Goal: Book appointment/travel/reservation

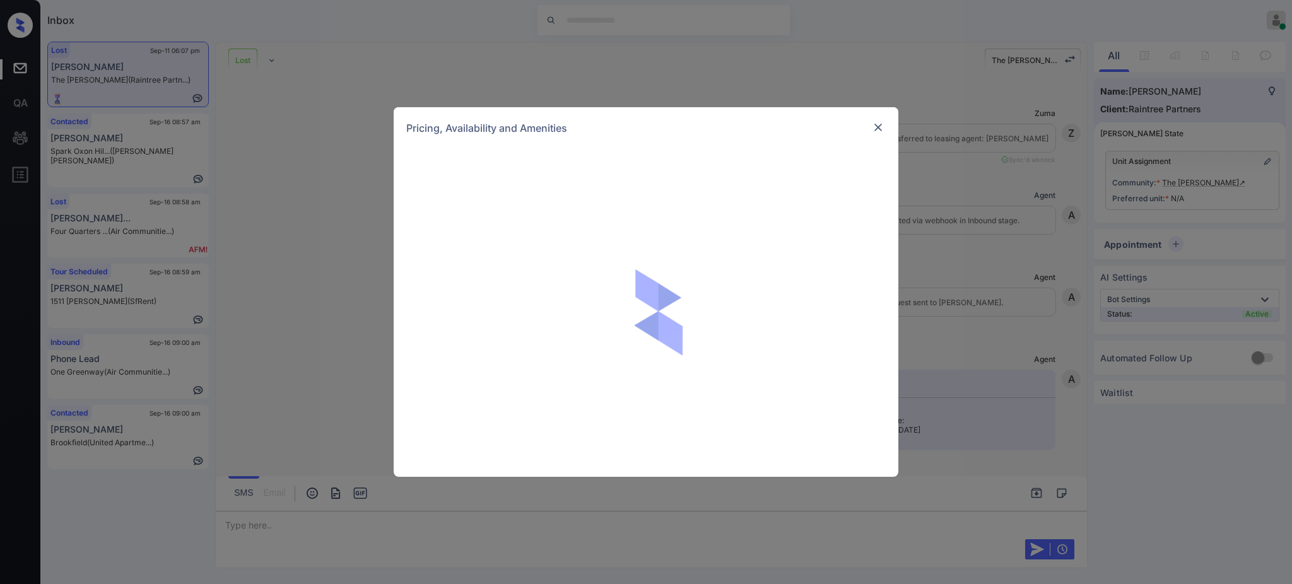
scroll to position [2282, 0]
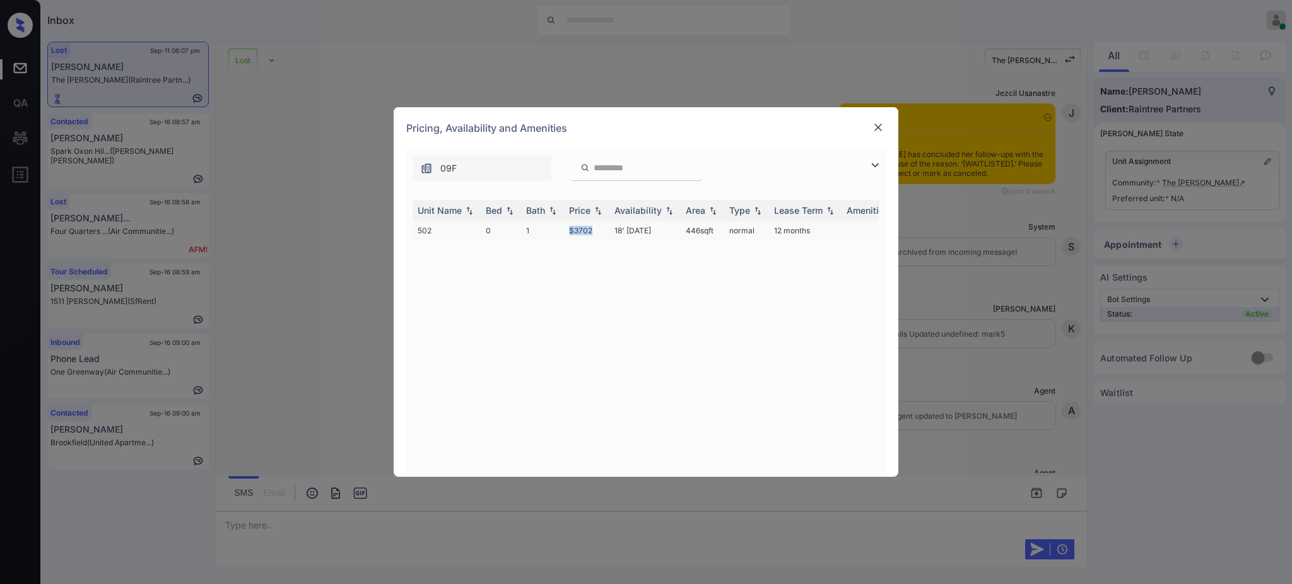
drag, startPoint x: 563, startPoint y: 235, endPoint x: 599, endPoint y: 239, distance: 35.5
click at [597, 238] on td "$3702" at bounding box center [586, 231] width 45 height 20
copy td "$3702"
click at [881, 124] on img at bounding box center [878, 127] width 13 height 13
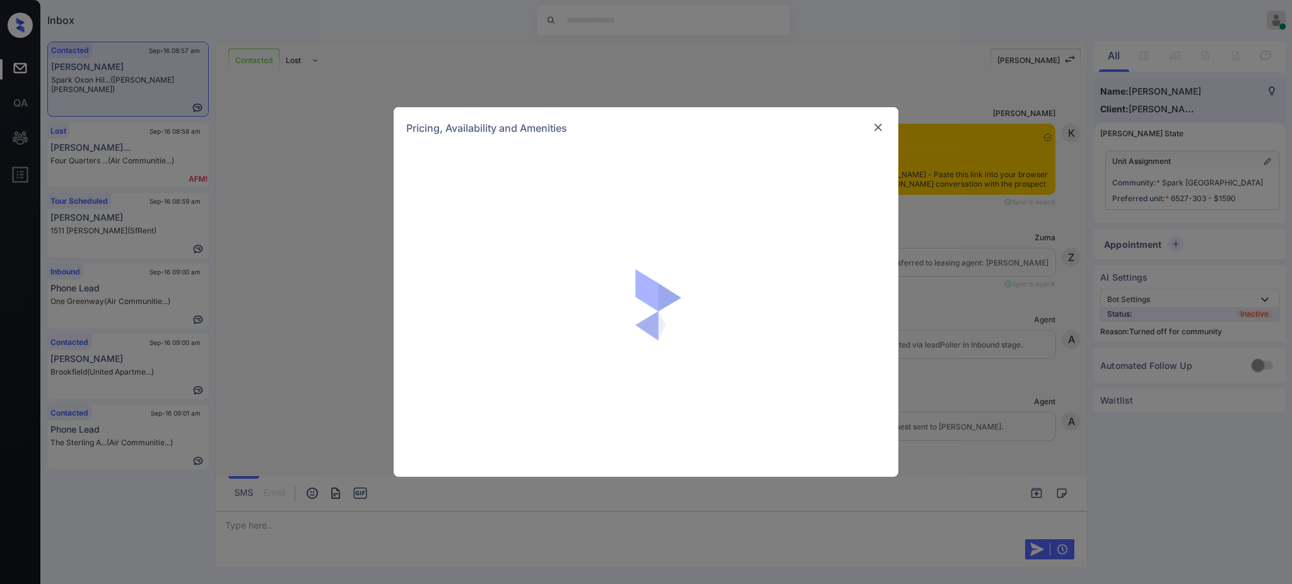
scroll to position [1186, 0]
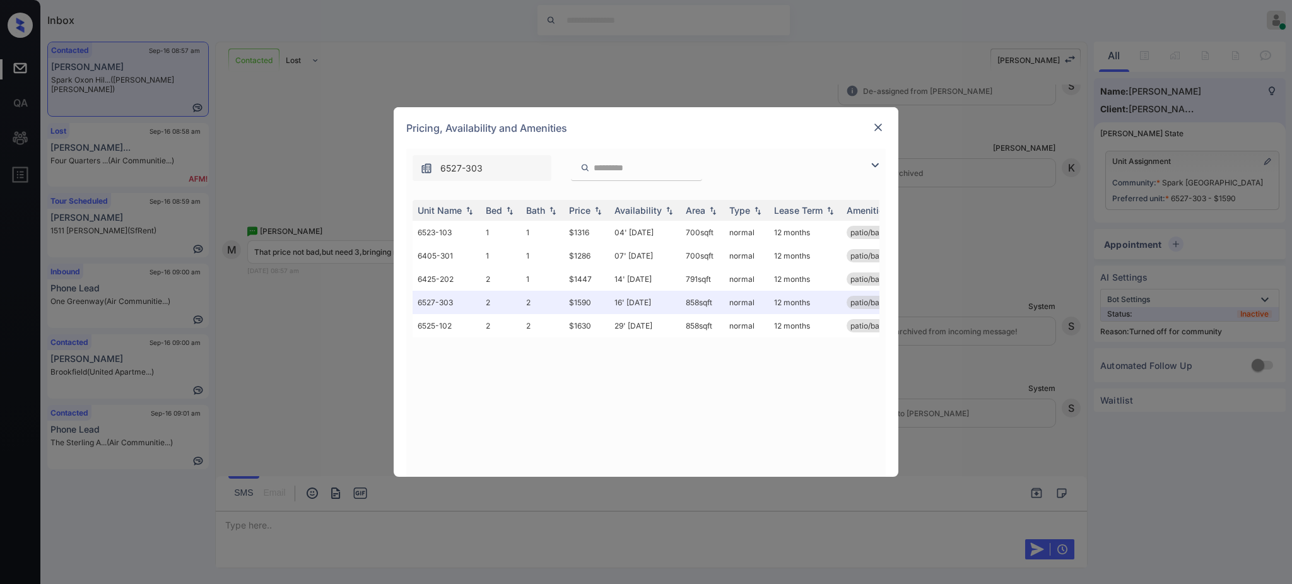
click at [875, 129] on img at bounding box center [878, 127] width 13 height 13
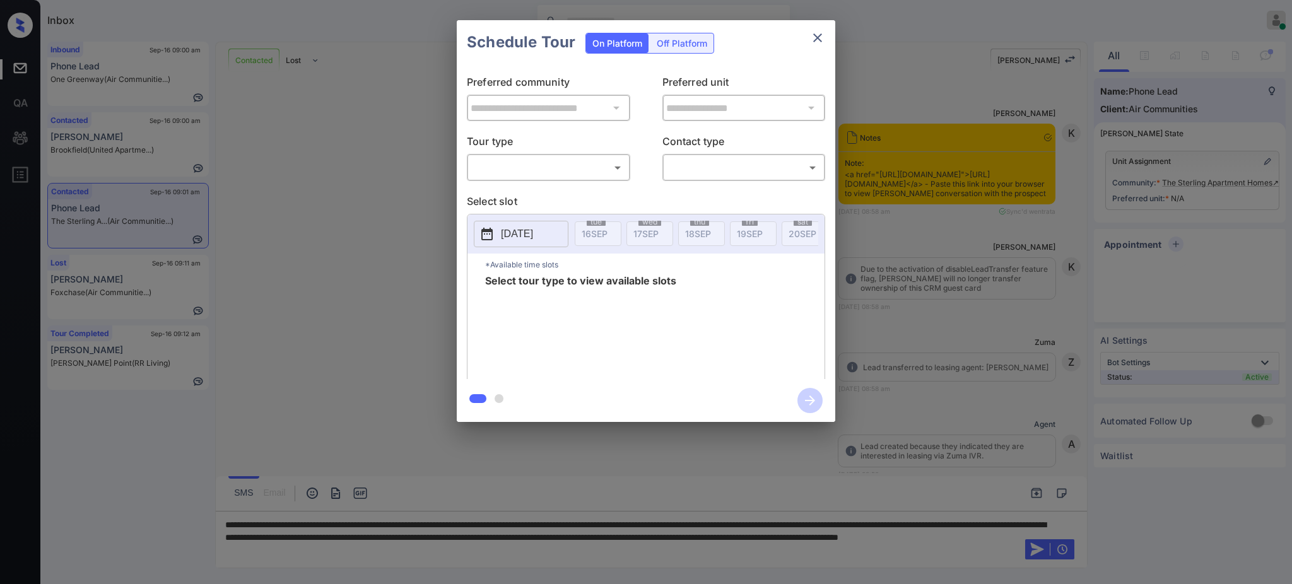
click at [546, 167] on body "Inbox Ajay Kumar Online Set yourself offline Set yourself on break Profile Swit…" at bounding box center [646, 292] width 1292 height 584
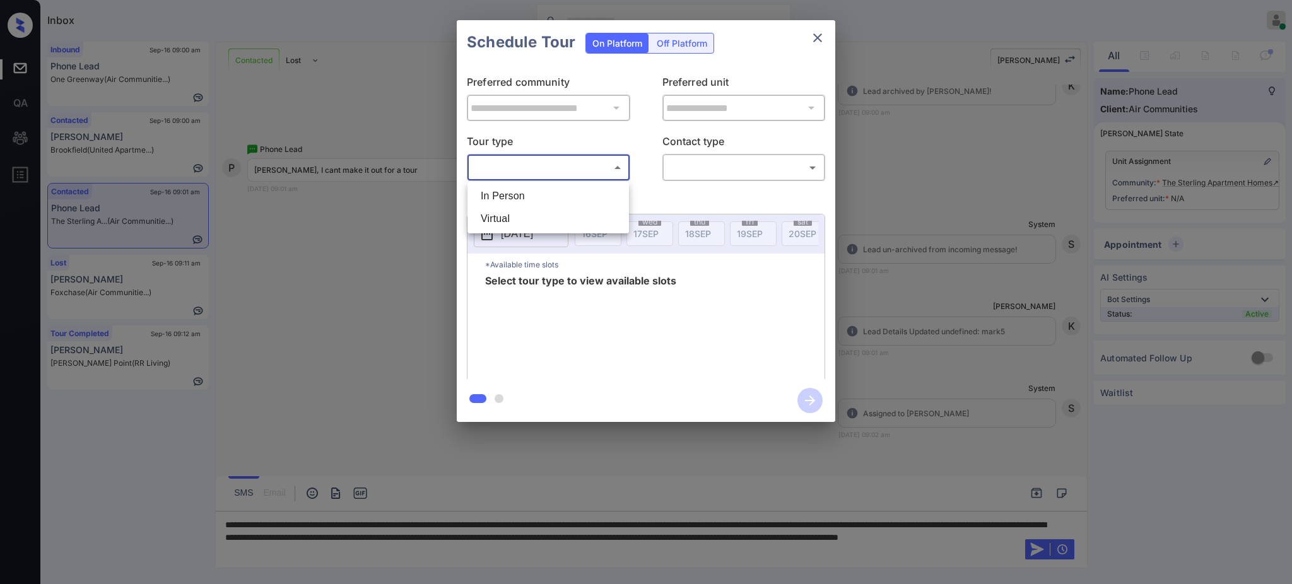
click at [810, 38] on div at bounding box center [646, 292] width 1292 height 584
click at [493, 550] on div at bounding box center [646, 292] width 1292 height 584
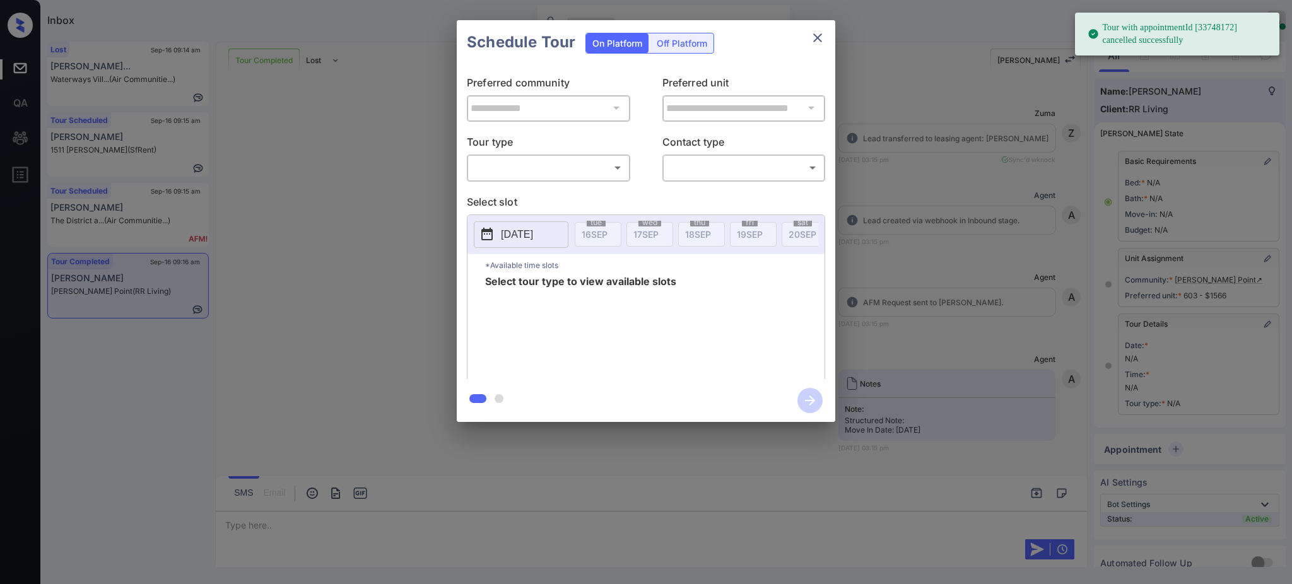
scroll to position [56, 0]
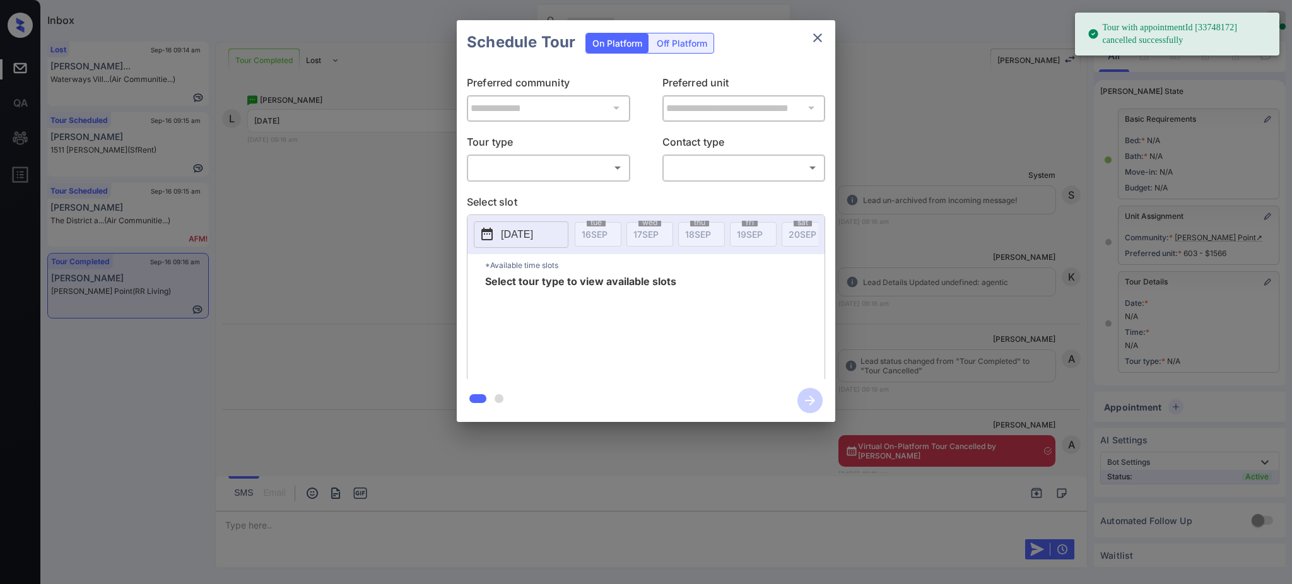
click at [536, 162] on body "Tour with appointmentId [33748172] cancelled successfully Inbox Ajay Kumar Onli…" at bounding box center [646, 292] width 1292 height 584
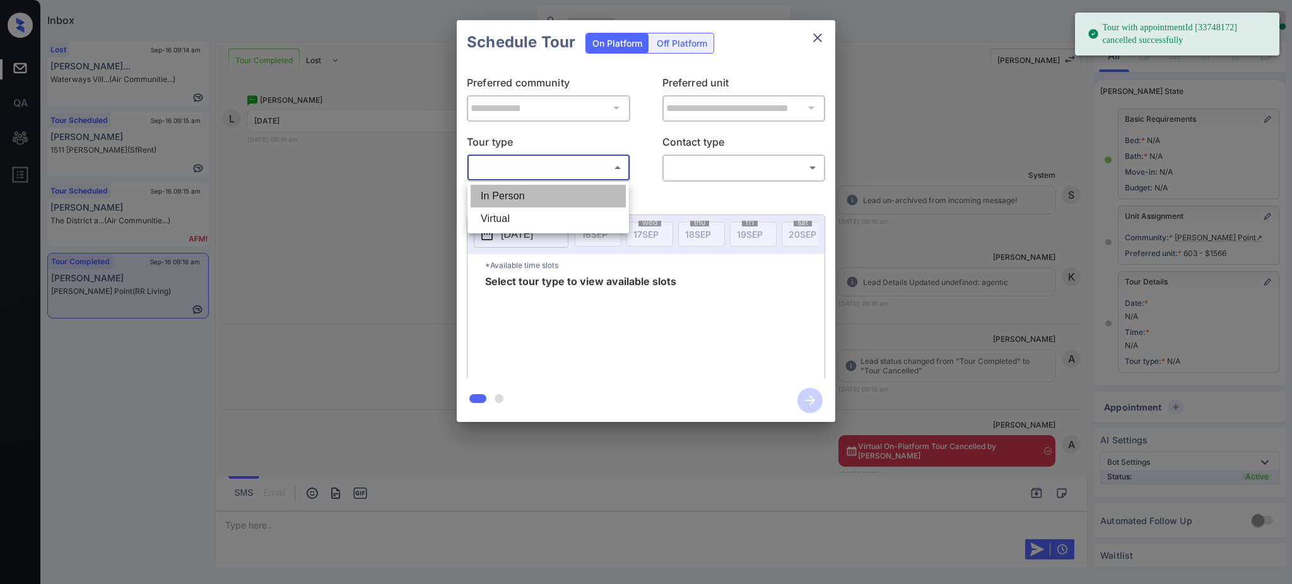
click at [530, 192] on li "In Person" at bounding box center [548, 196] width 155 height 23
type input "********"
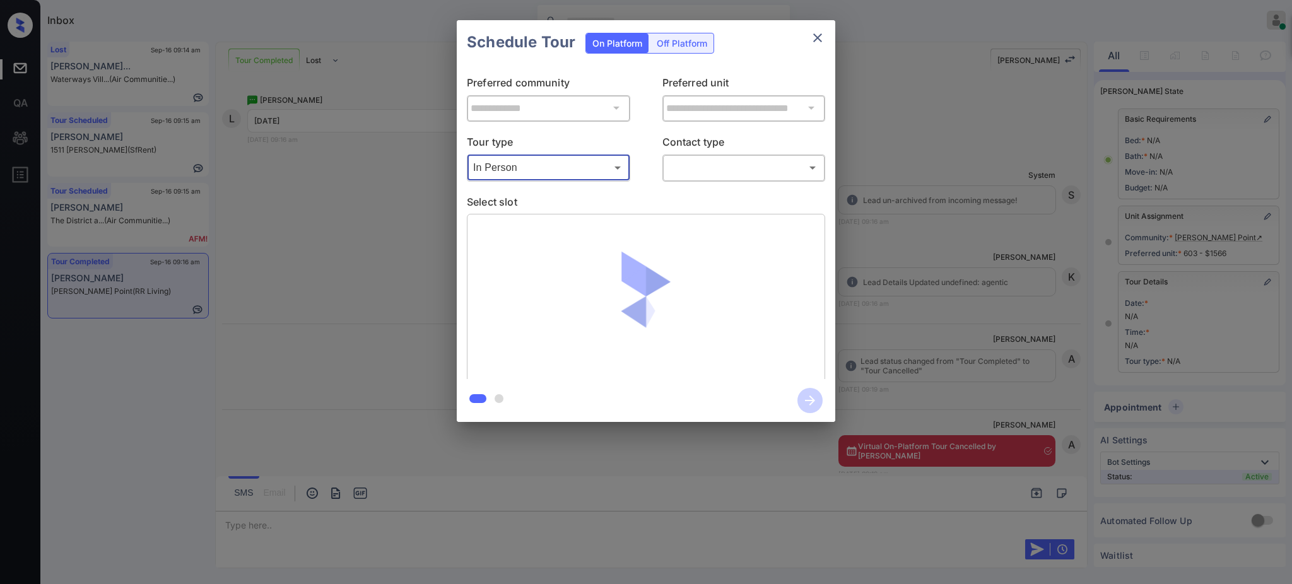
click at [704, 162] on body "Tour with appointmentId [33748172] cancelled successfully Inbox Ajay Kumar Onli…" at bounding box center [646, 292] width 1292 height 584
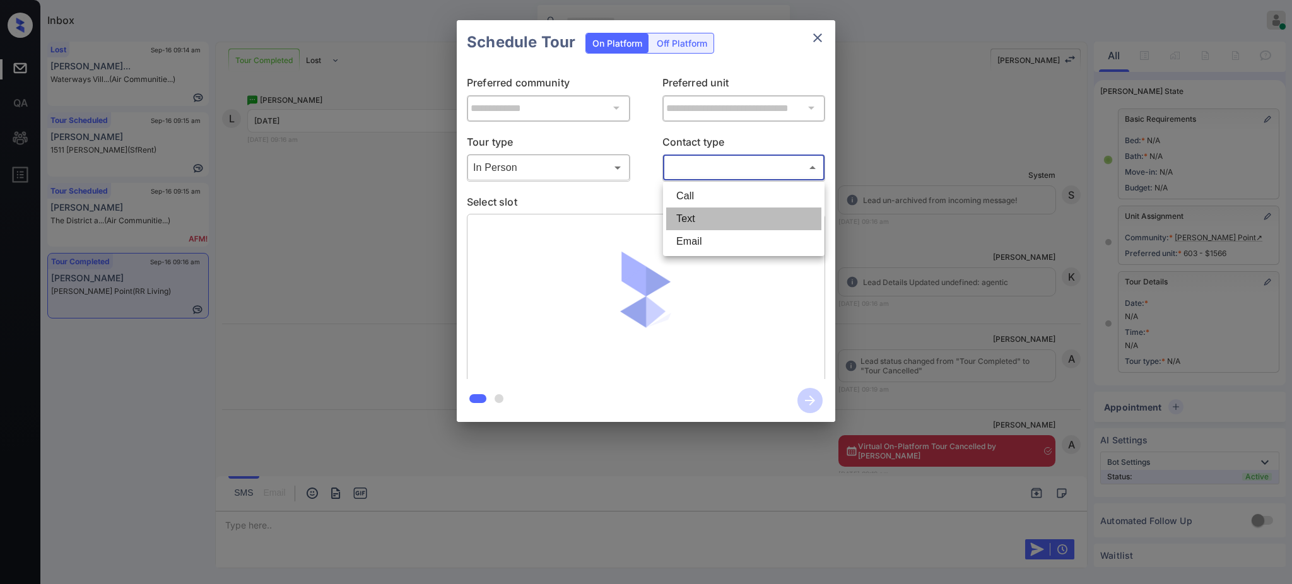
click at [693, 220] on li "Text" at bounding box center [743, 219] width 155 height 23
type input "****"
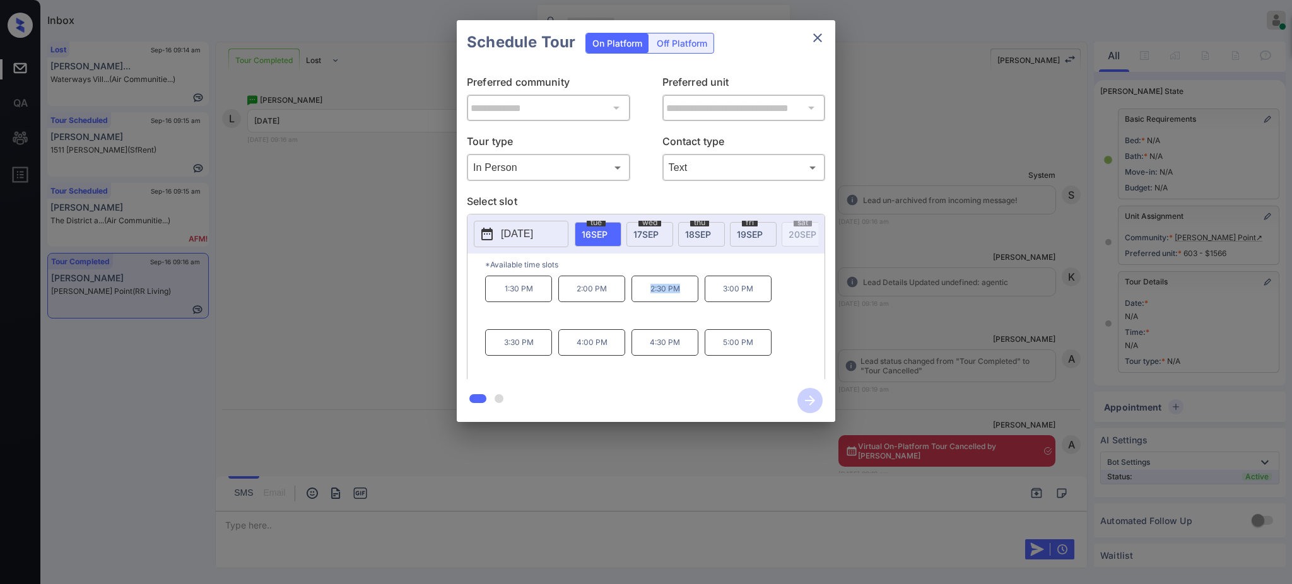
drag, startPoint x: 644, startPoint y: 299, endPoint x: 748, endPoint y: 175, distance: 162.2
click at [680, 300] on p "2:30 PM" at bounding box center [665, 289] width 67 height 27
copy p "2:30 PM"
click at [815, 40] on icon "close" at bounding box center [817, 37] width 9 height 9
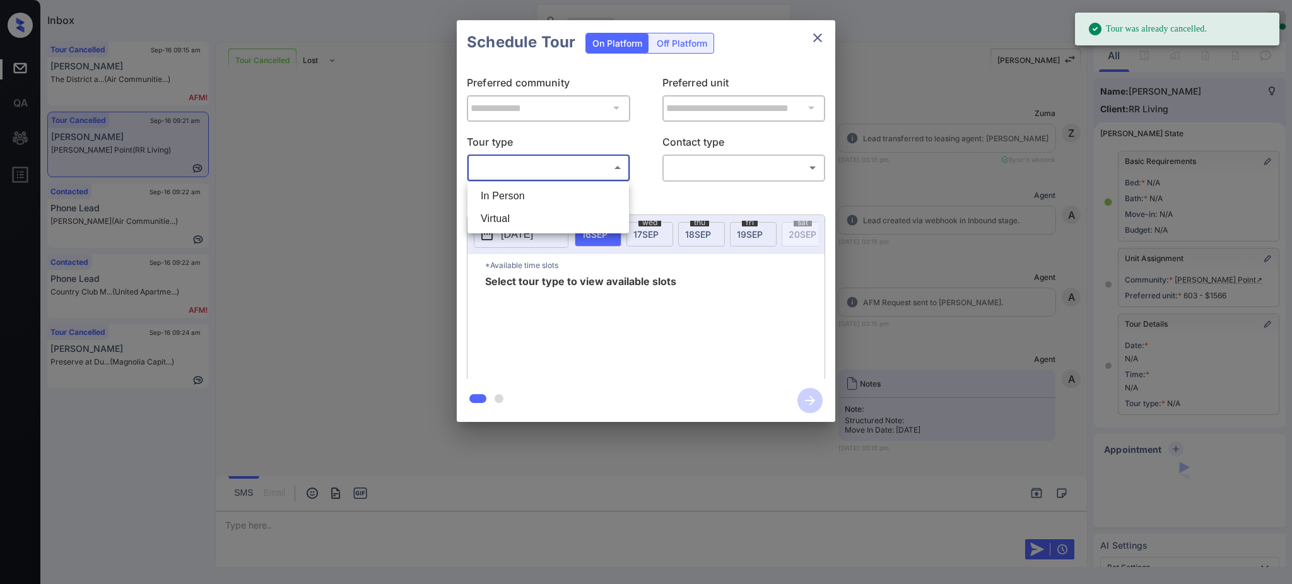
scroll to position [7367, 0]
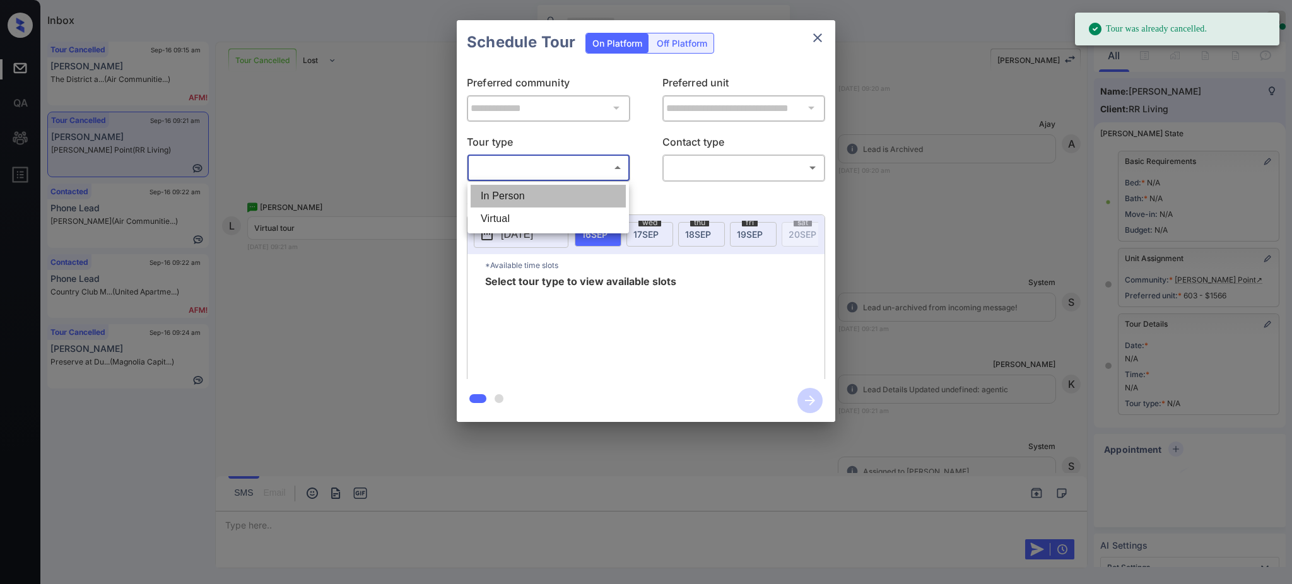
click at [520, 194] on li "In Person" at bounding box center [548, 196] width 155 height 23
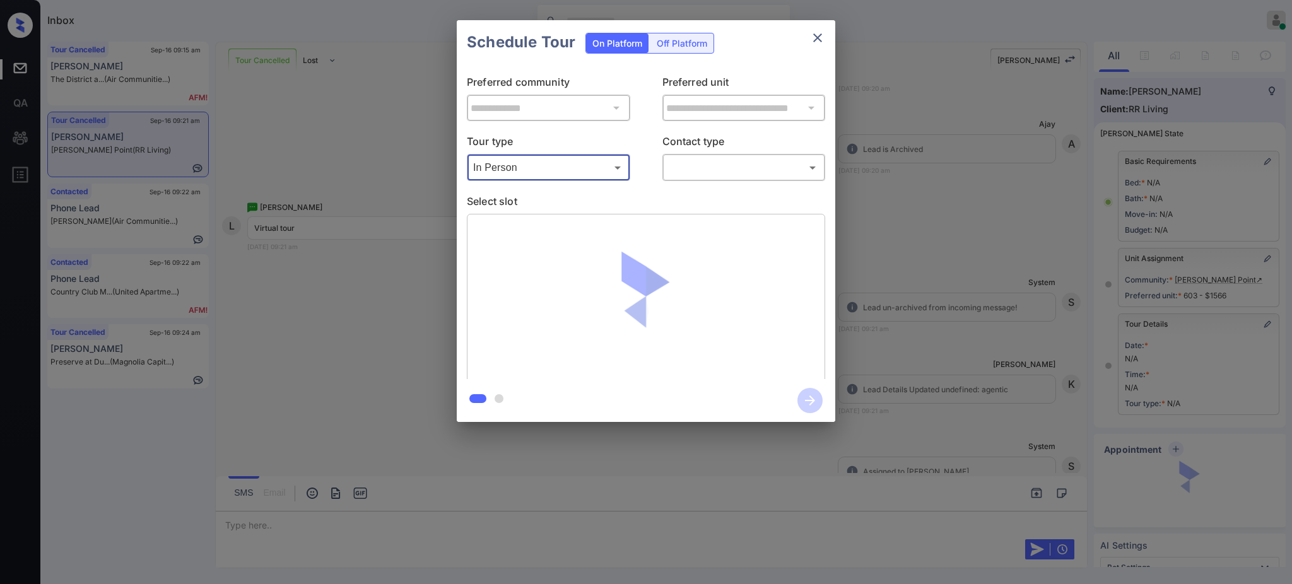
click at [518, 172] on body "Inbox Ajay Kumar Online Set yourself offline Set yourself on break Profile Swit…" at bounding box center [646, 292] width 1292 height 584
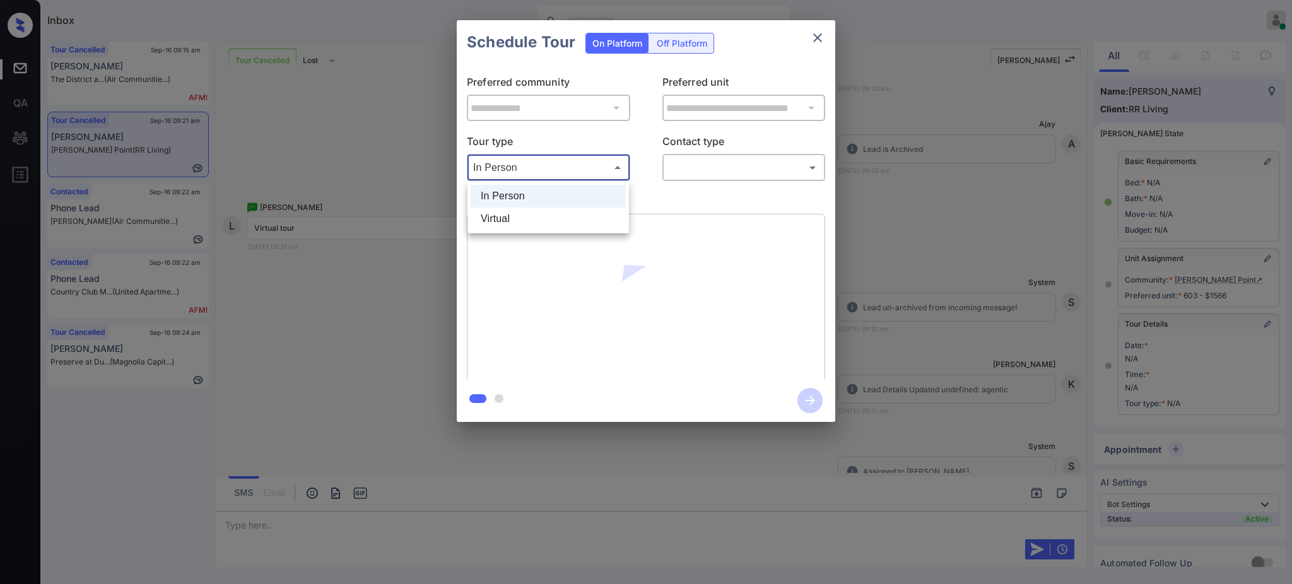
click at [502, 219] on li "Virtual" at bounding box center [548, 219] width 155 height 23
type input "*******"
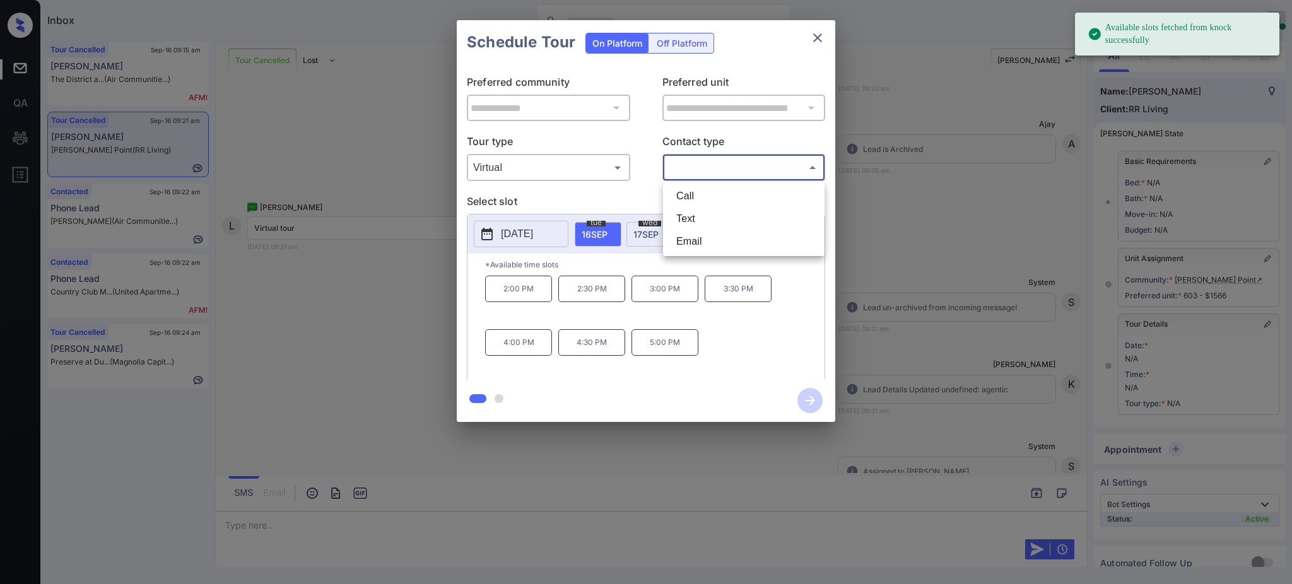
click at [694, 167] on body "Available slots fetched from knock successfully Inbox Ajay Kumar Online Set you…" at bounding box center [646, 292] width 1292 height 584
click at [693, 216] on li "Text" at bounding box center [743, 219] width 155 height 23
type input "****"
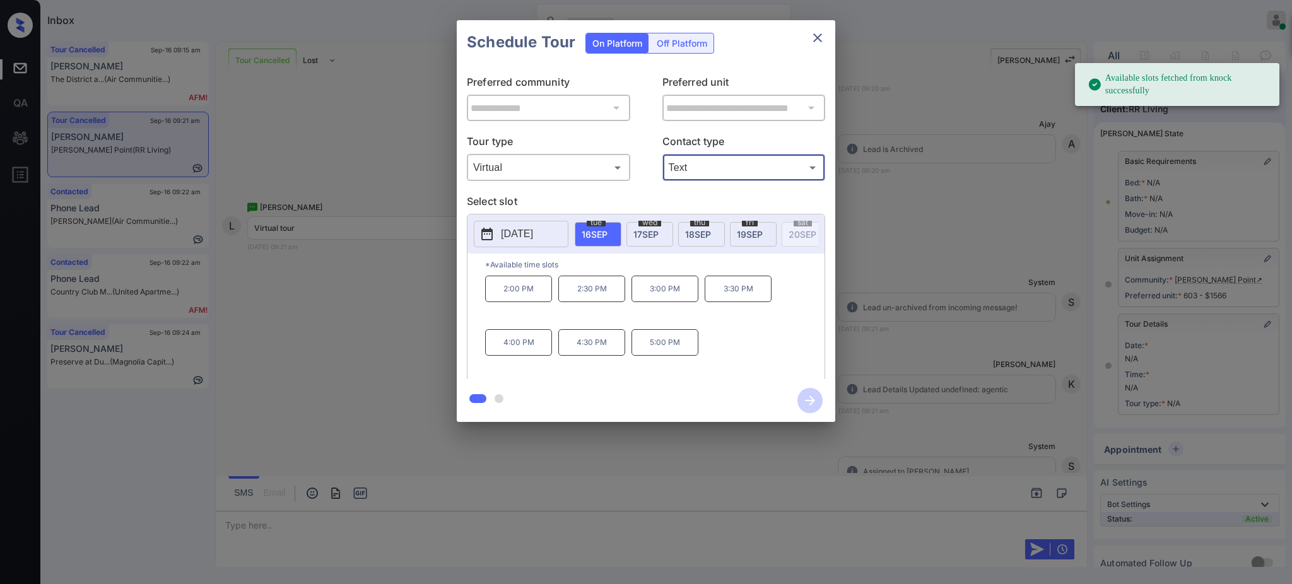
click at [593, 239] on div "tue 16 SEP" at bounding box center [598, 234] width 47 height 25
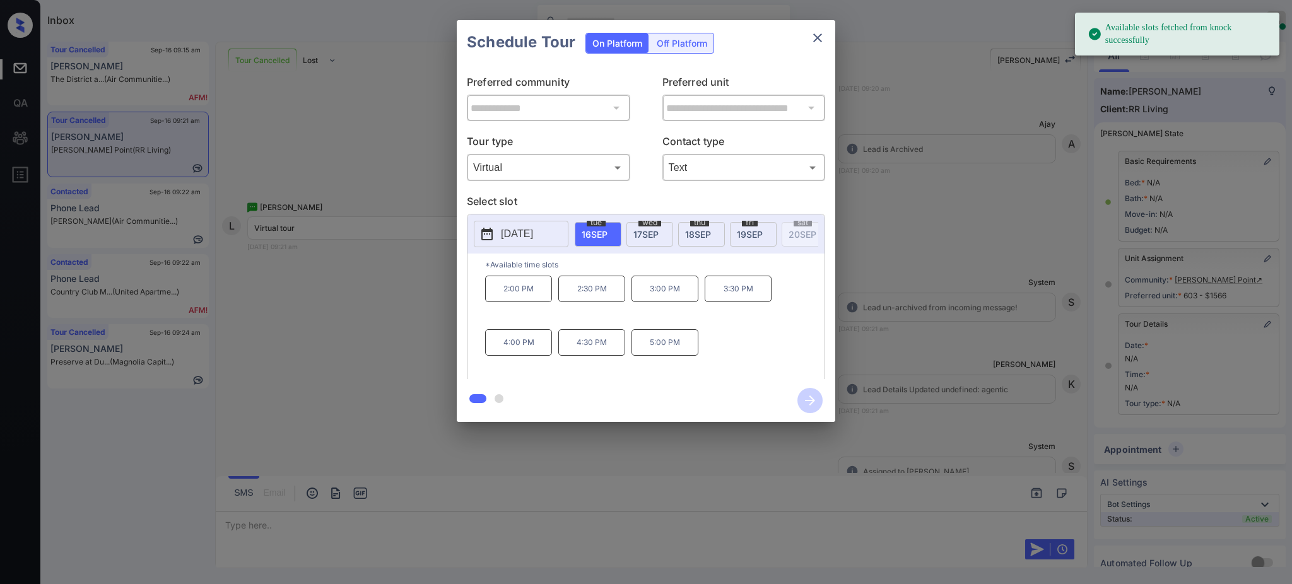
click at [579, 302] on p "2:30 PM" at bounding box center [591, 289] width 67 height 27
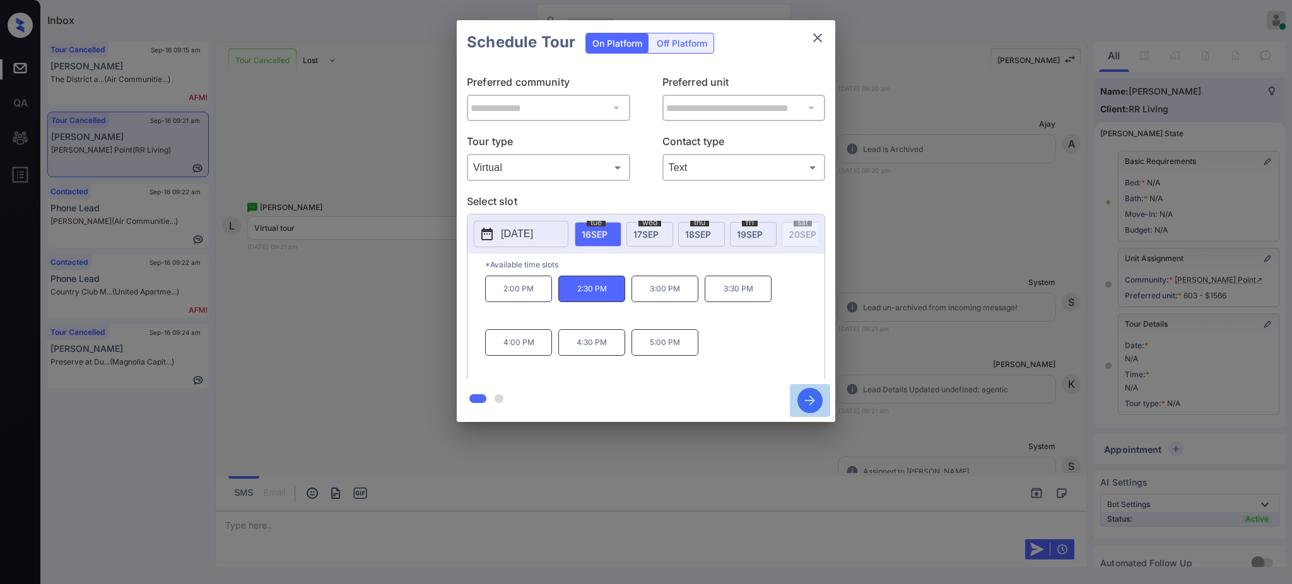
click at [809, 402] on icon "button" at bounding box center [810, 400] width 25 height 25
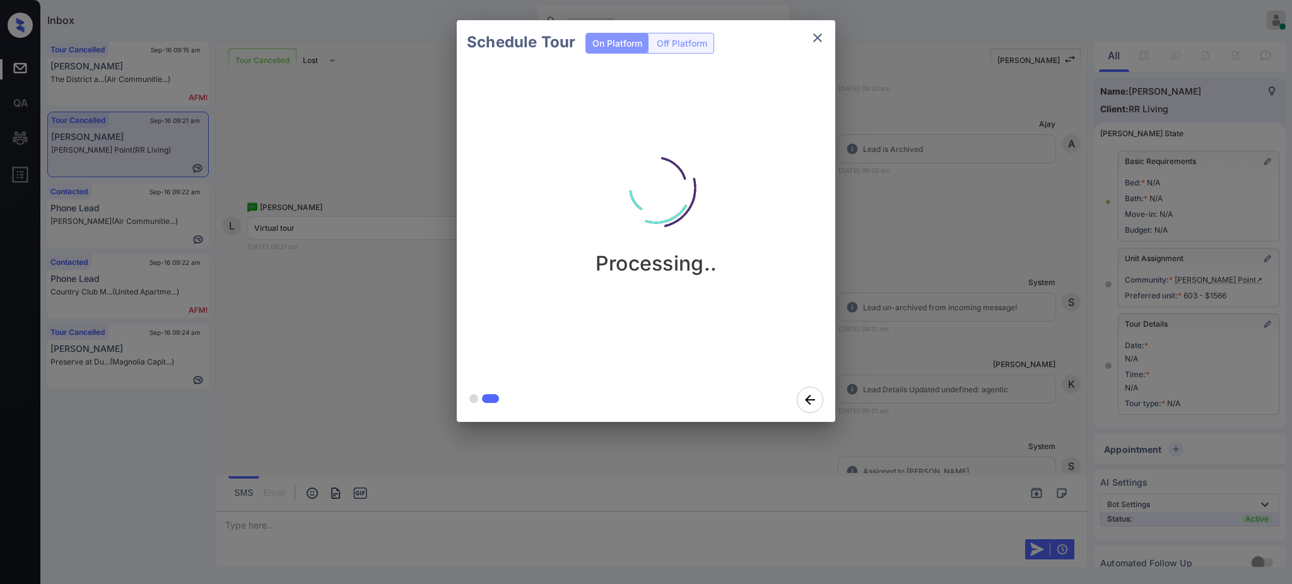
click at [945, 323] on div "Schedule Tour On Platform Off Platform Processing.." at bounding box center [646, 221] width 1292 height 442
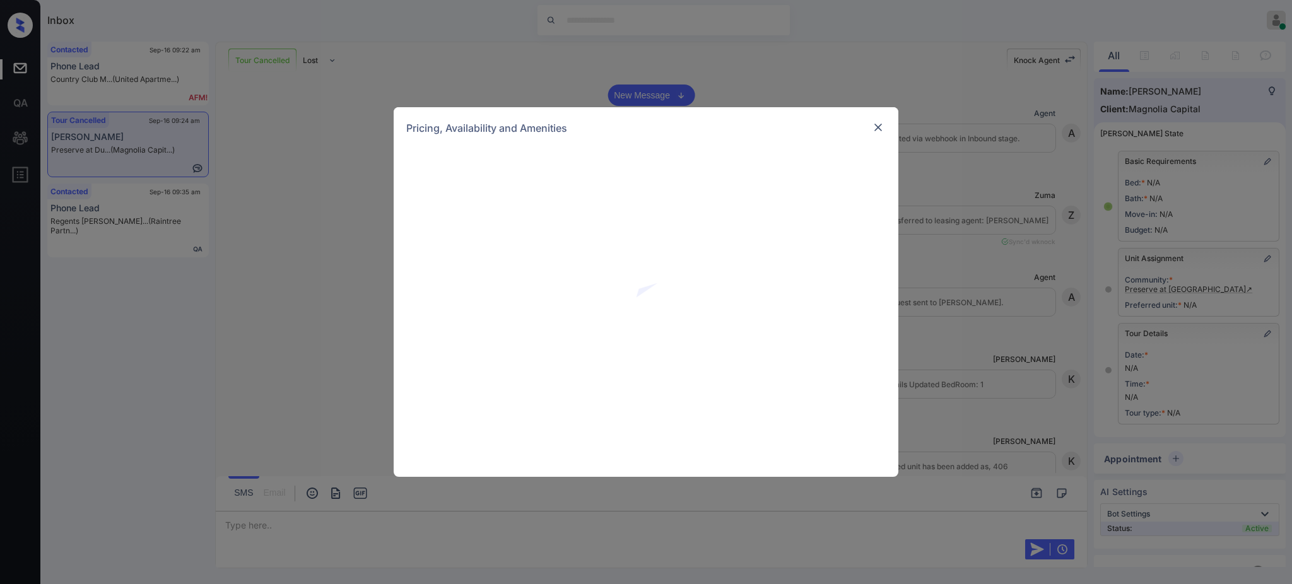
scroll to position [3337, 0]
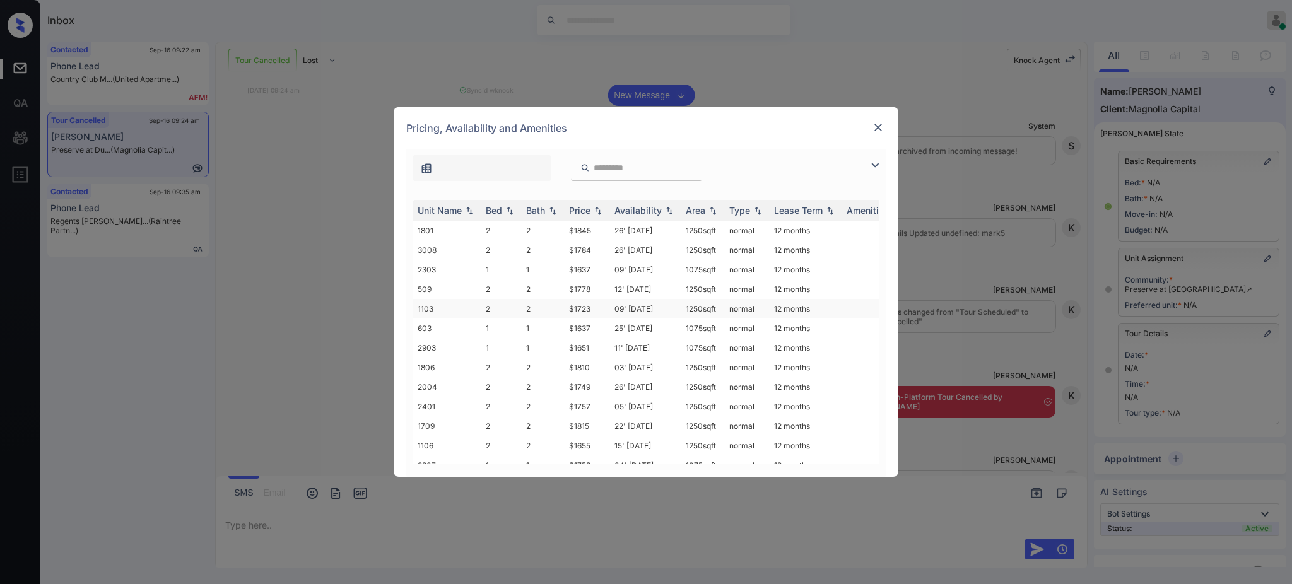
click at [603, 304] on td "$1723" at bounding box center [586, 309] width 45 height 20
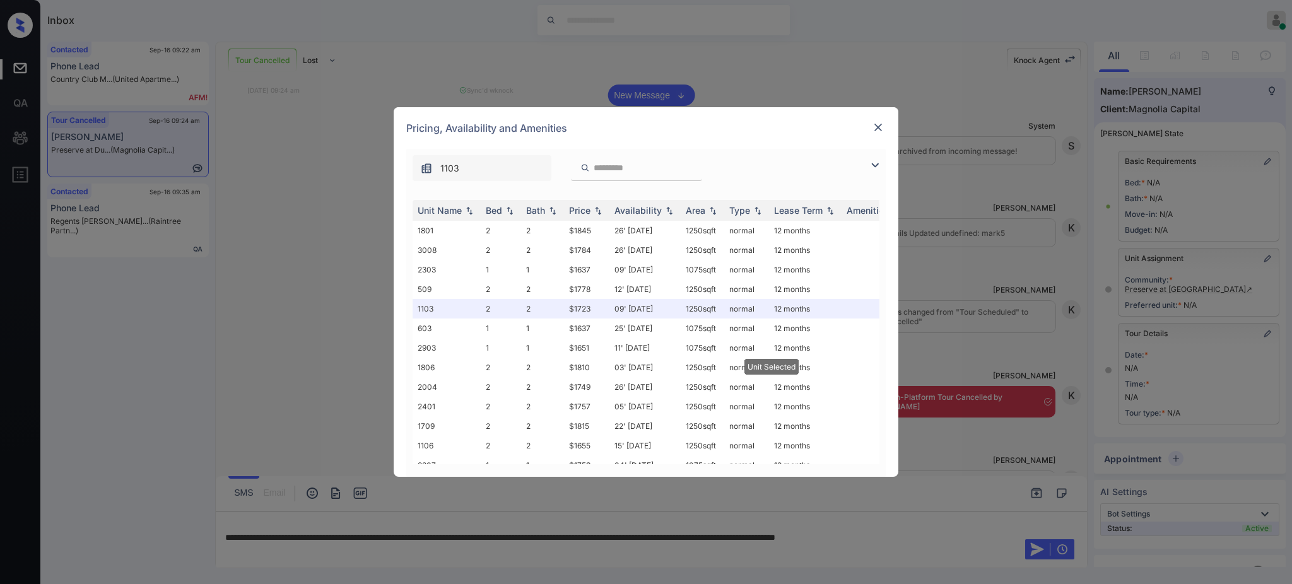
click at [885, 122] on div at bounding box center [878, 127] width 15 height 15
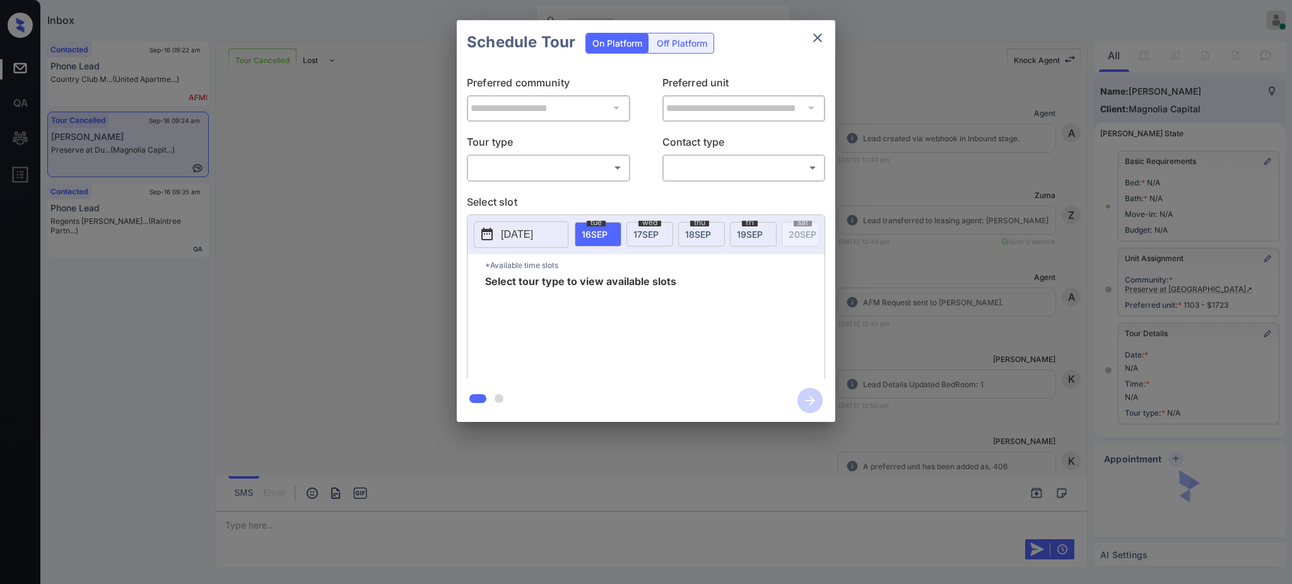
scroll to position [3337, 0]
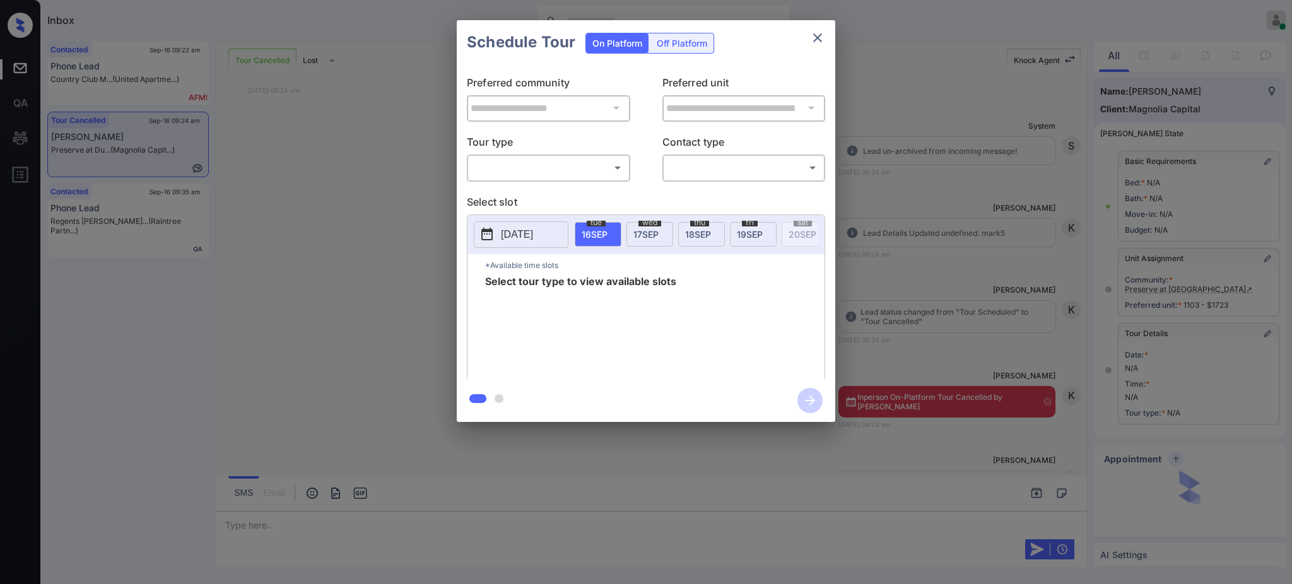
click at [563, 172] on body "Inbox Ajay Kumar Online Set yourself offline Set yourself on break Profile Swit…" at bounding box center [646, 292] width 1292 height 584
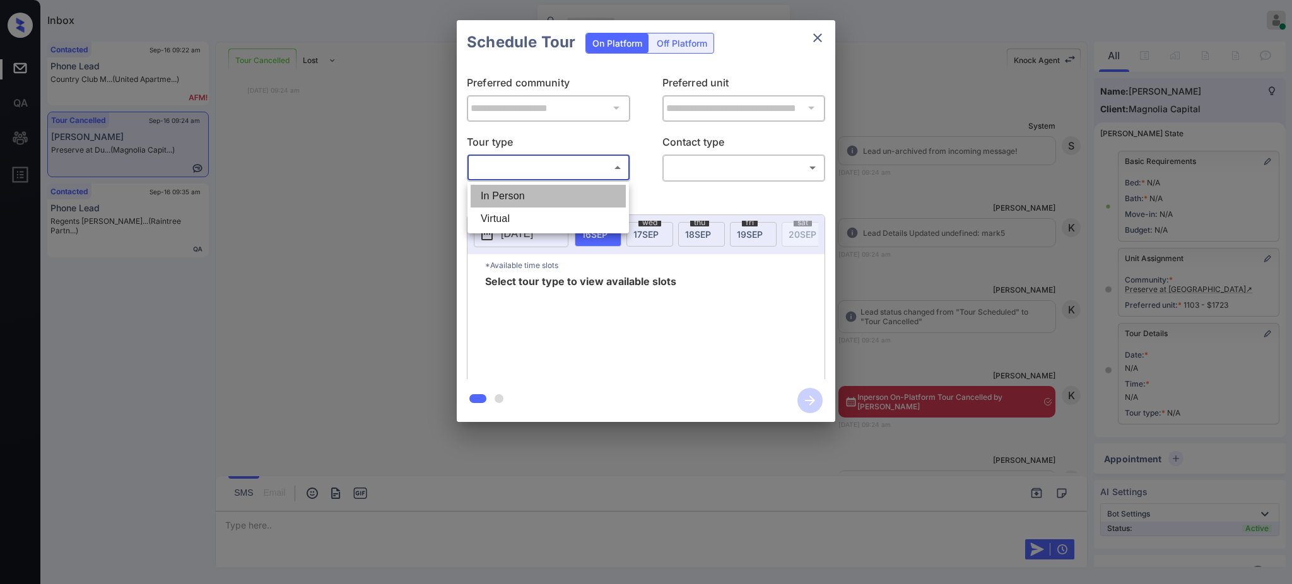
click at [538, 200] on li "In Person" at bounding box center [548, 196] width 155 height 23
type input "********"
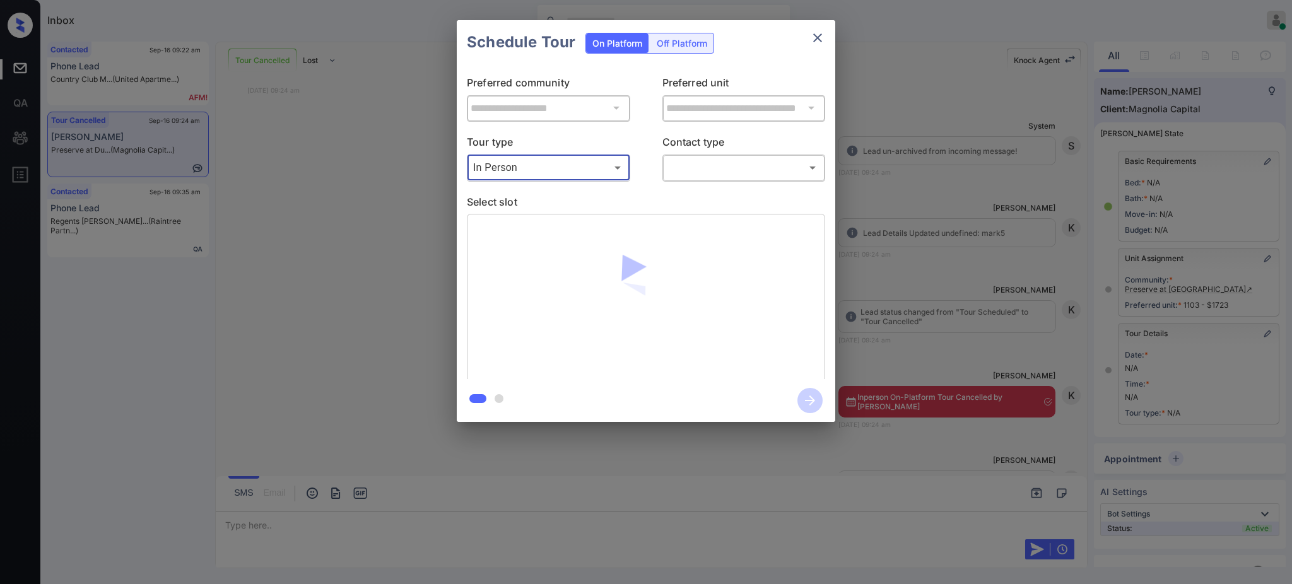
click at [704, 162] on body "Inbox Ajay Kumar Online Set yourself offline Set yourself on break Profile Swit…" at bounding box center [646, 292] width 1292 height 584
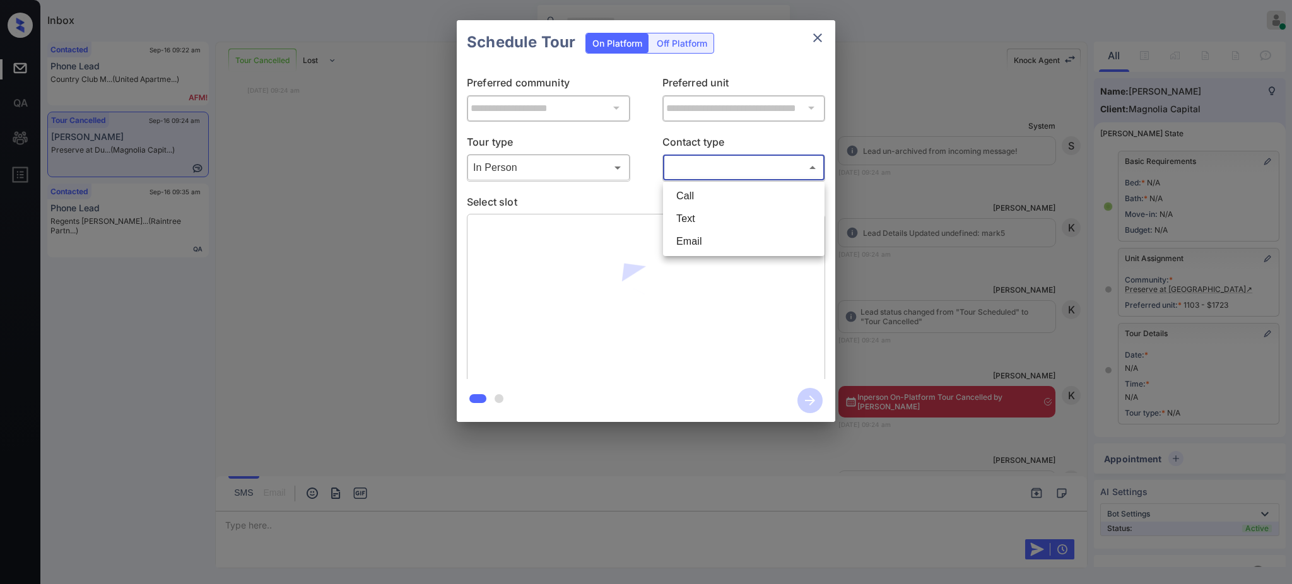
click at [697, 209] on li "Text" at bounding box center [743, 219] width 155 height 23
type input "****"
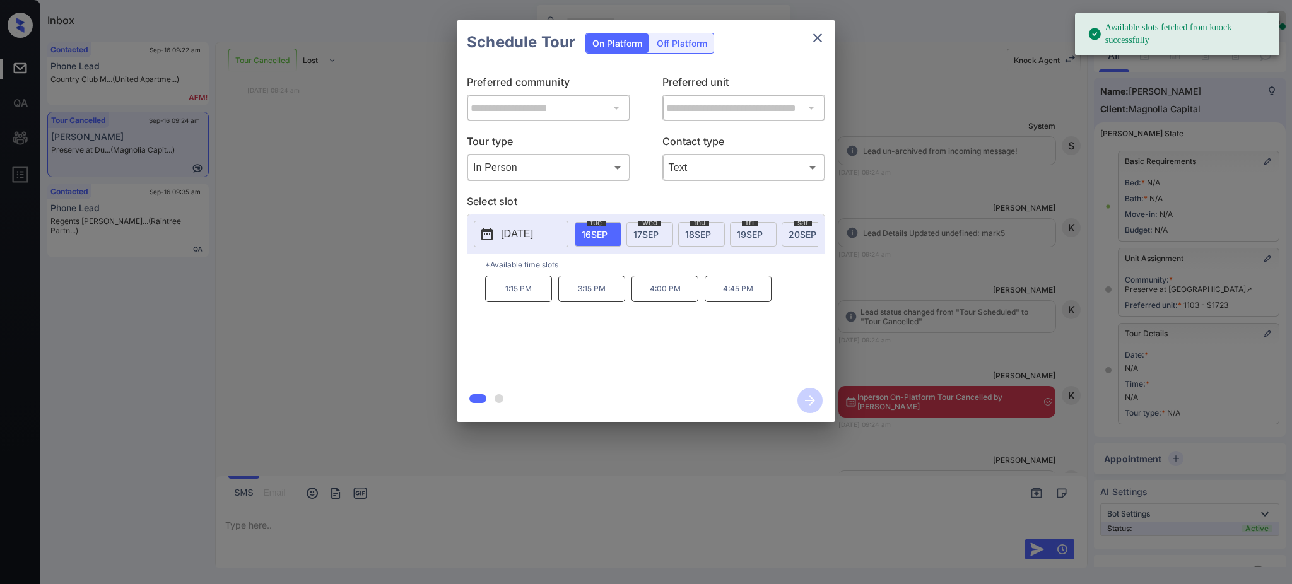
click at [521, 233] on p "2025-09-16" at bounding box center [517, 234] width 32 height 15
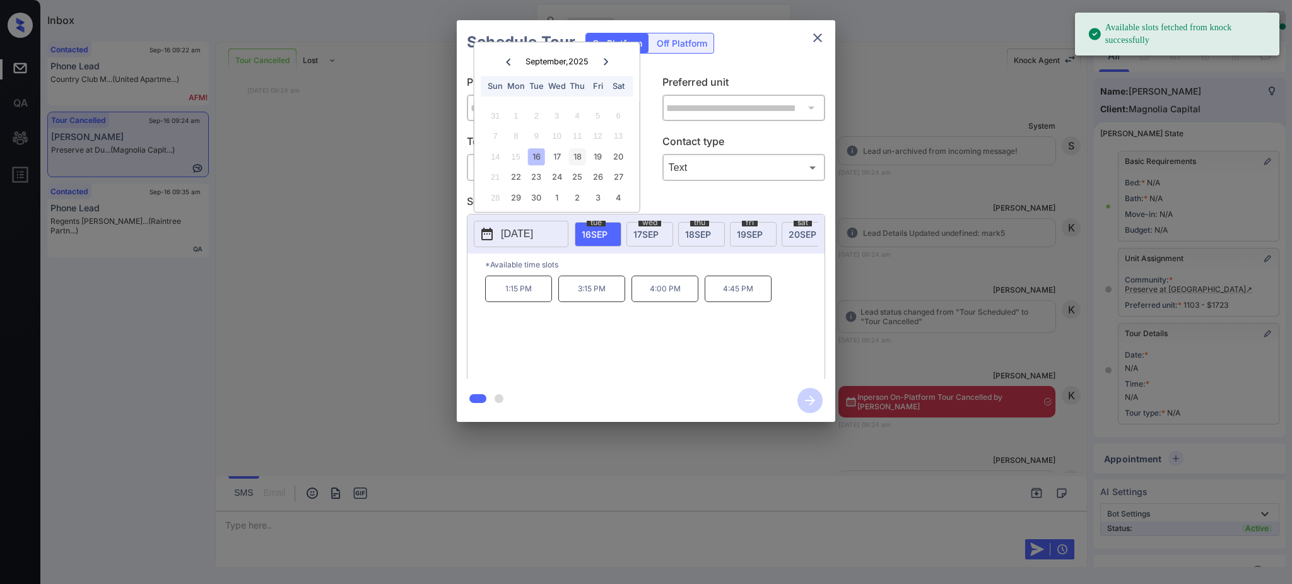
click at [573, 158] on div "18" at bounding box center [577, 156] width 17 height 17
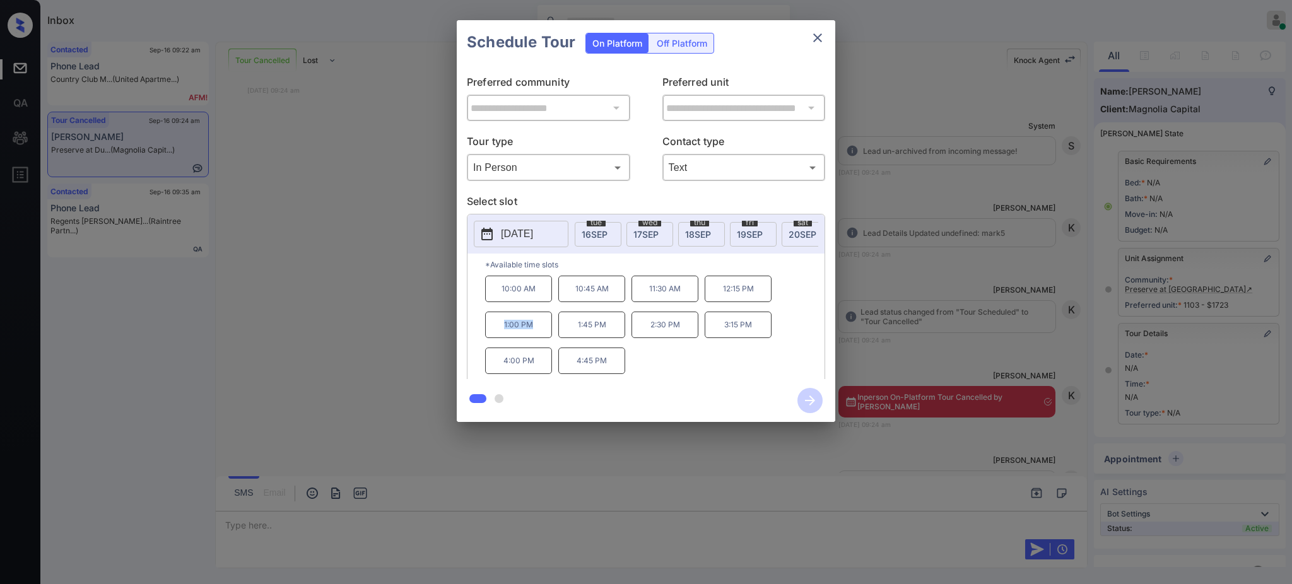
drag, startPoint x: 496, startPoint y: 334, endPoint x: 542, endPoint y: 339, distance: 46.4
click at [542, 338] on p "1:00 PM" at bounding box center [518, 325] width 67 height 27
copy p "1:00 PM"
click at [819, 35] on icon "close" at bounding box center [817, 37] width 15 height 15
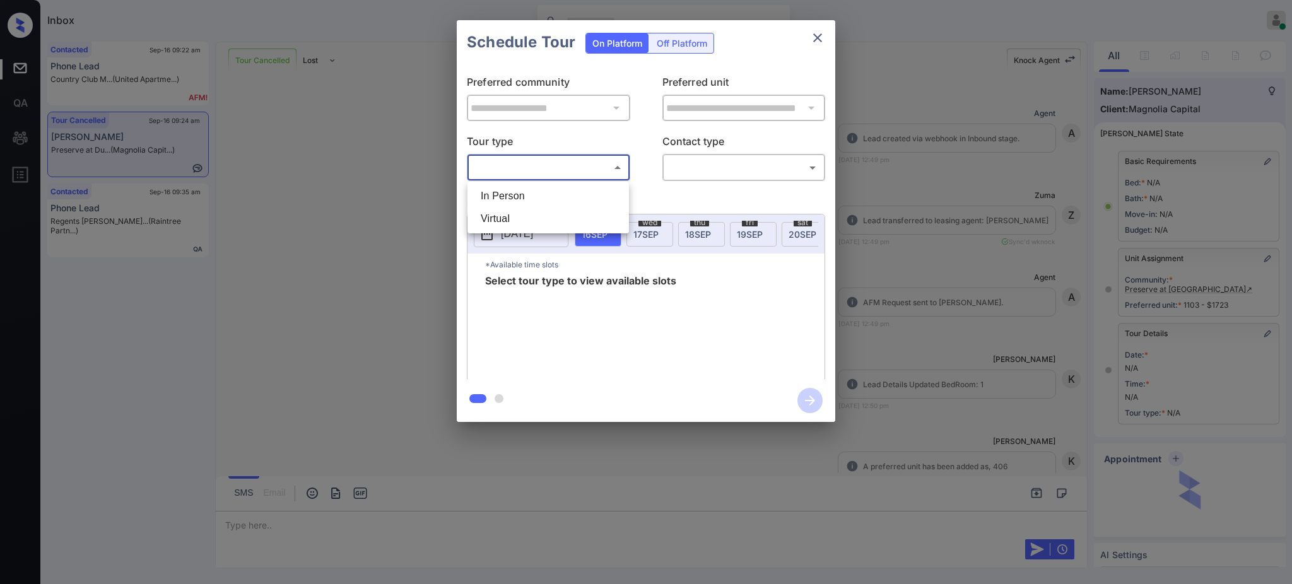
click at [519, 170] on body "Inbox [PERSON_NAME] Online Set yourself offline Set yourself on break Profile S…" at bounding box center [646, 292] width 1292 height 584
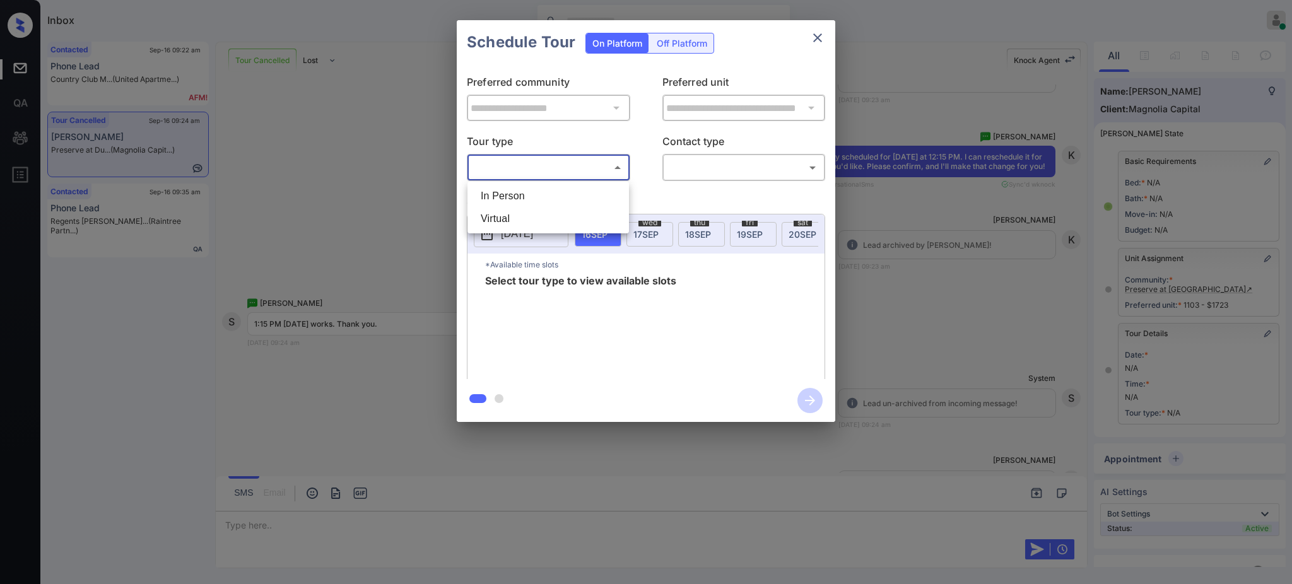
click at [512, 192] on li "In Person" at bounding box center [548, 196] width 155 height 23
type input "********"
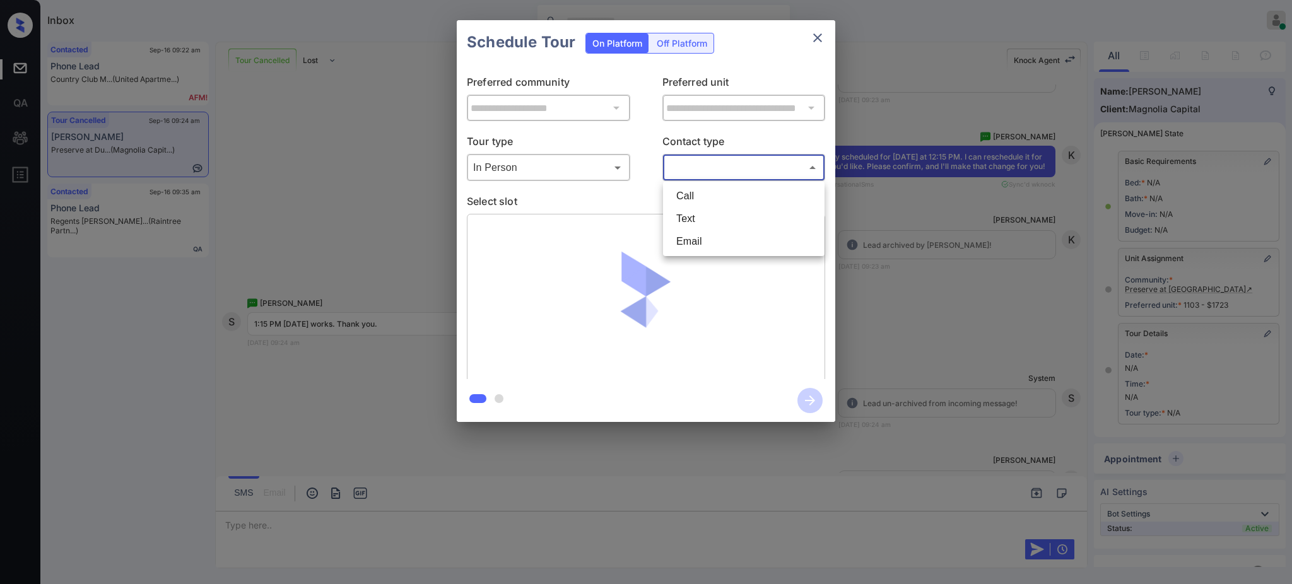
click at [687, 166] on body "Inbox Ajay Kumar Online Set yourself offline Set yourself on break Profile Swit…" at bounding box center [646, 292] width 1292 height 584
click at [689, 216] on li "Text" at bounding box center [743, 219] width 155 height 23
type input "****"
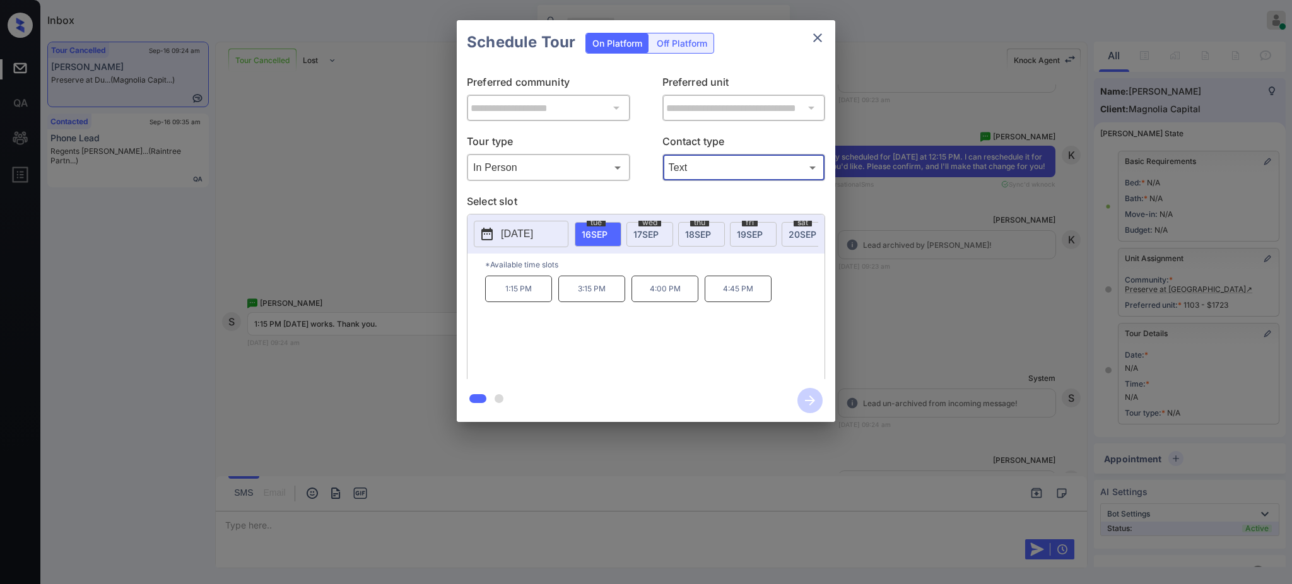
click at [689, 233] on span "18 SEP" at bounding box center [698, 234] width 26 height 11
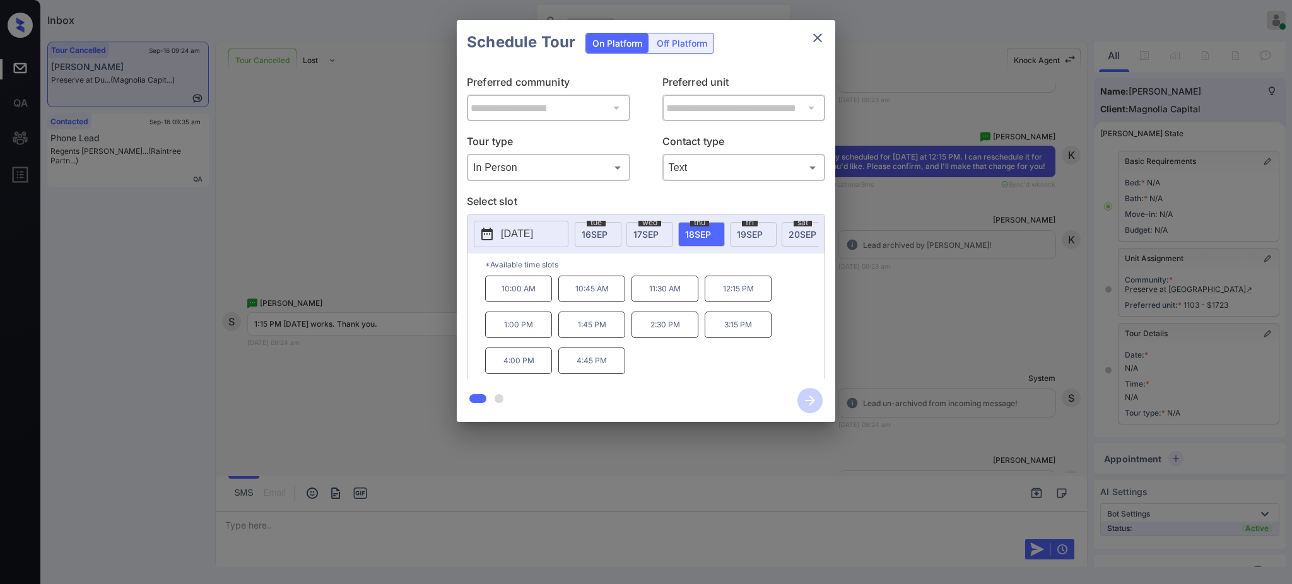
click at [528, 338] on p "1:00 PM" at bounding box center [518, 325] width 67 height 27
click at [809, 406] on icon "button" at bounding box center [810, 400] width 25 height 25
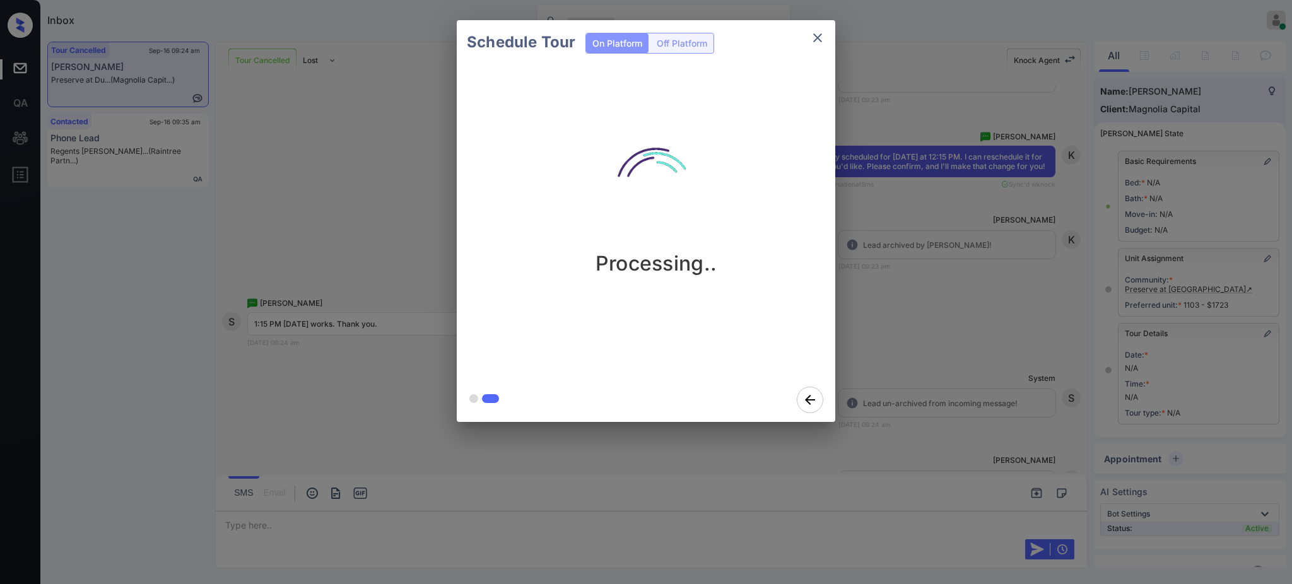
click at [933, 379] on div "Schedule Tour On Platform Off Platform Processing.." at bounding box center [646, 221] width 1292 height 442
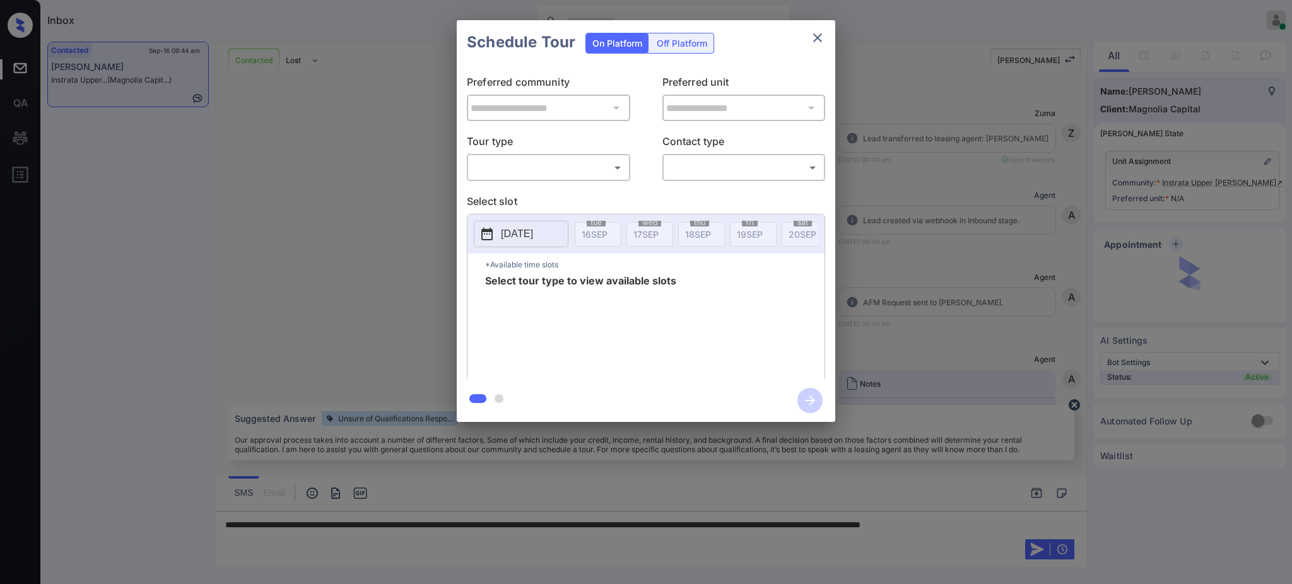
scroll to position [587, 0]
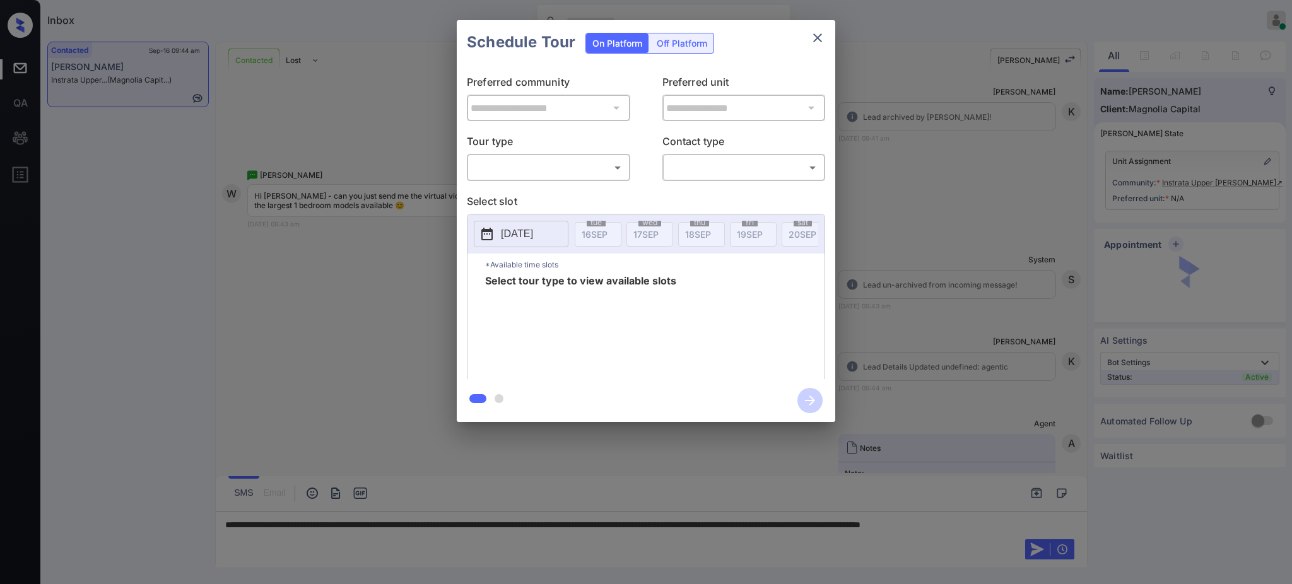
click at [524, 171] on body "Inbox Ajay Kumar Online Set yourself offline Set yourself on break Profile Swit…" at bounding box center [646, 292] width 1292 height 584
click at [813, 37] on div at bounding box center [646, 292] width 1292 height 584
click at [817, 38] on icon "close" at bounding box center [817, 37] width 9 height 9
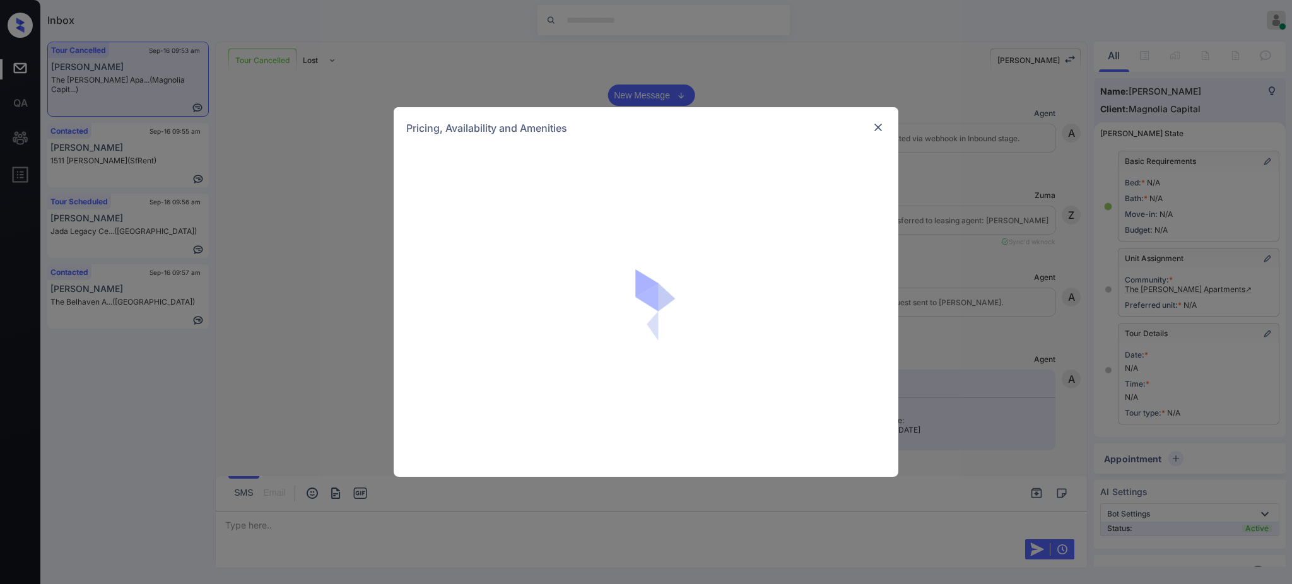
scroll to position [7289, 0]
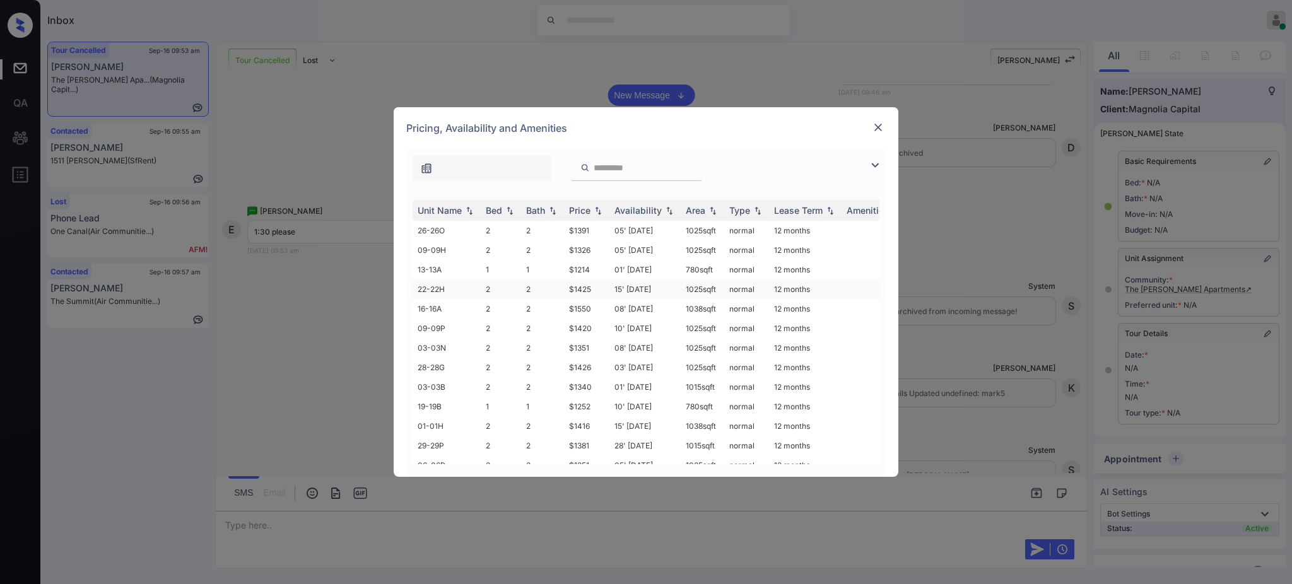
click at [548, 280] on td "2" at bounding box center [542, 290] width 43 height 20
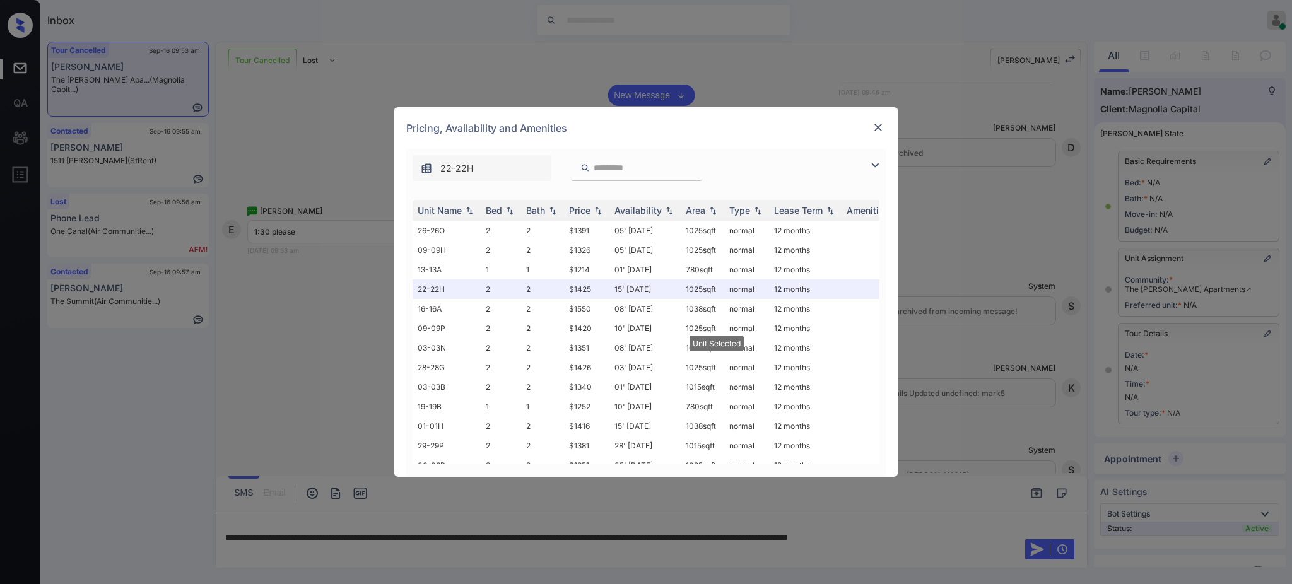
click at [880, 125] on img at bounding box center [878, 127] width 13 height 13
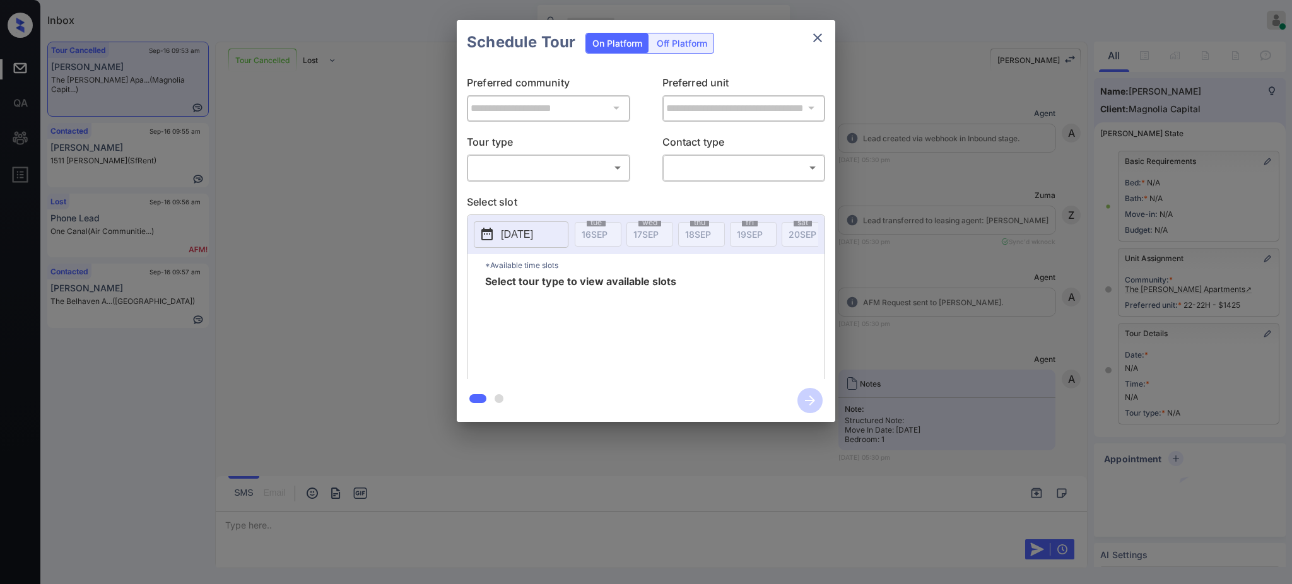
click at [531, 170] on body "Inbox [PERSON_NAME] Online Set yourself offline Set yourself on break Profile S…" at bounding box center [646, 292] width 1292 height 584
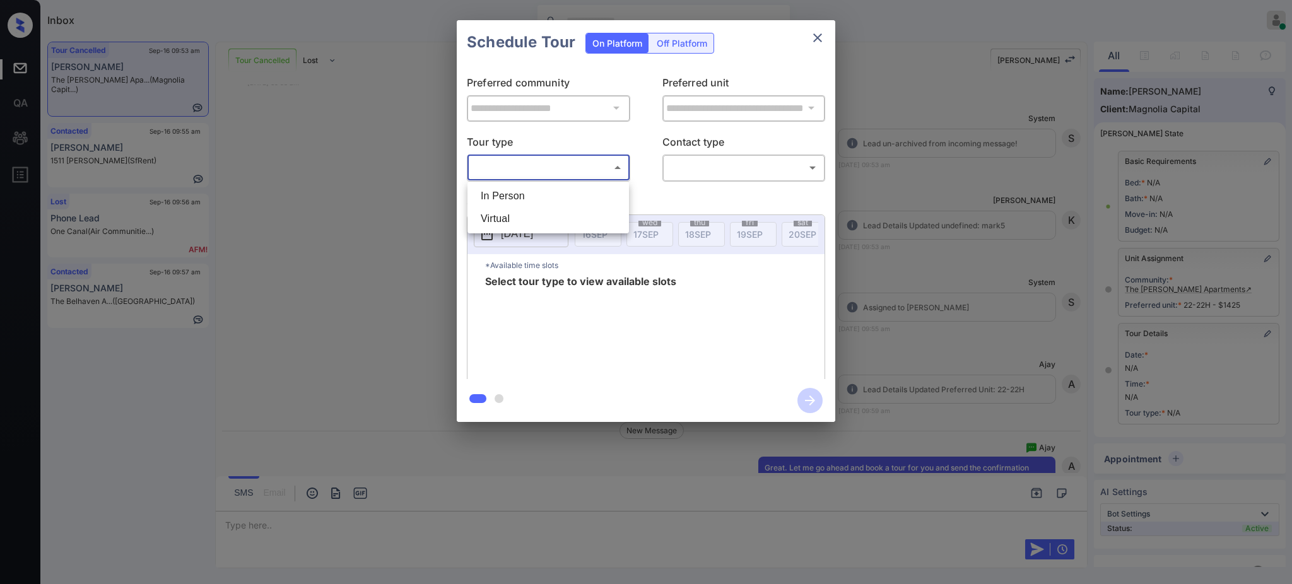
click at [516, 193] on li "In Person" at bounding box center [548, 196] width 155 height 23
type input "********"
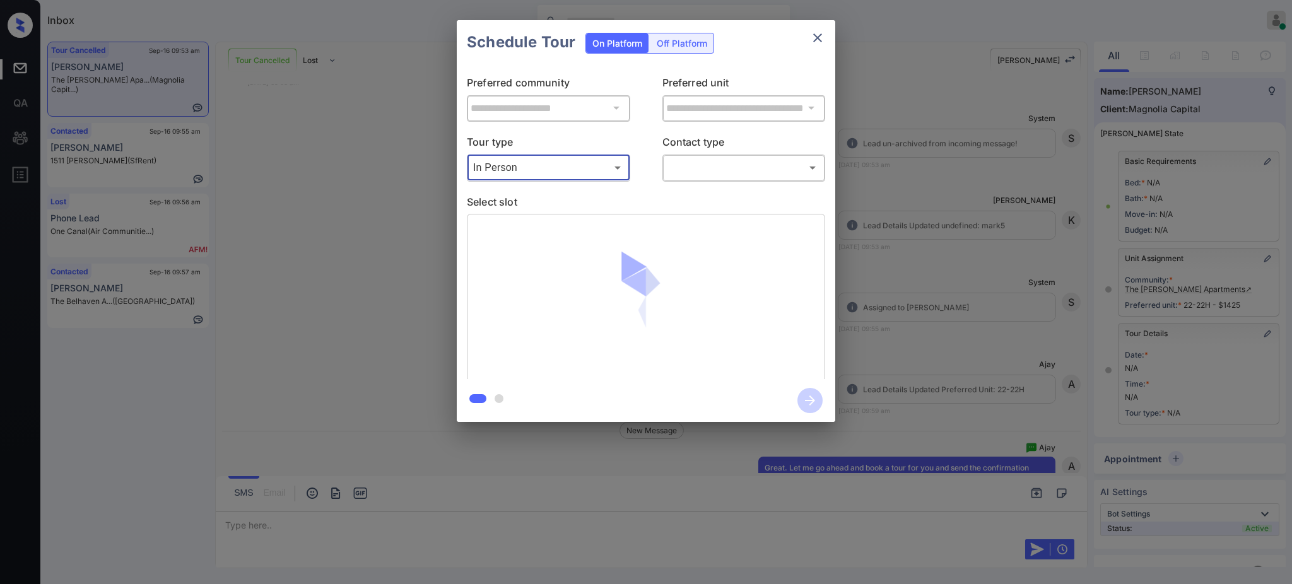
click at [687, 162] on body "Inbox Ajay Kumar Online Set yourself offline Set yourself on break Profile Swit…" at bounding box center [646, 292] width 1292 height 584
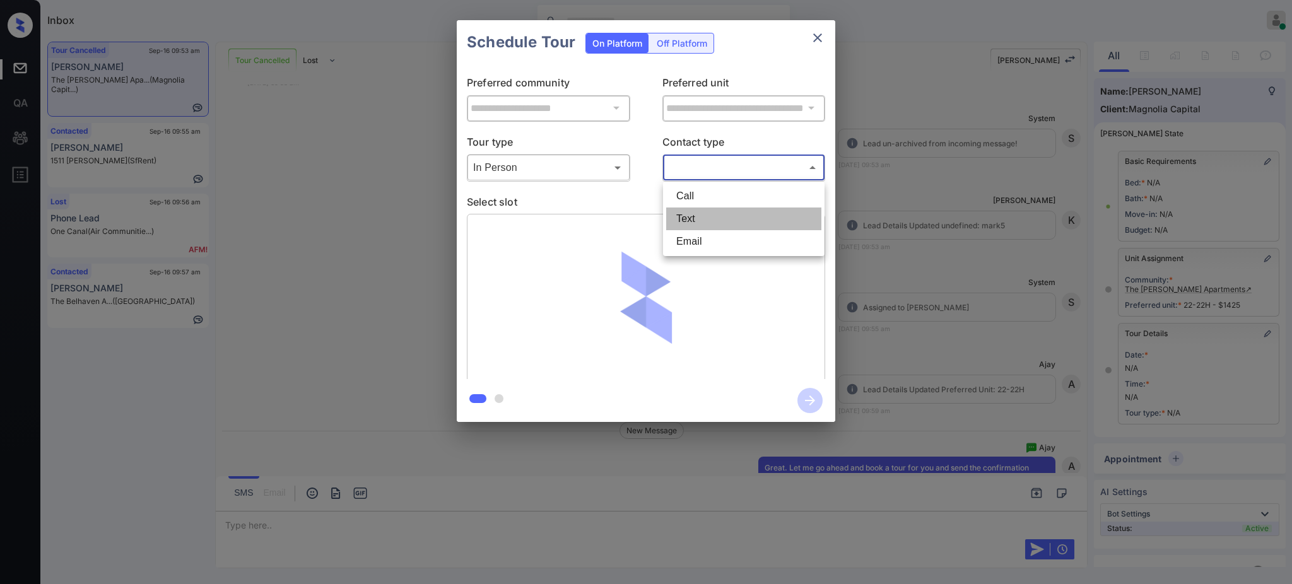
click at [692, 223] on li "Text" at bounding box center [743, 219] width 155 height 23
type input "****"
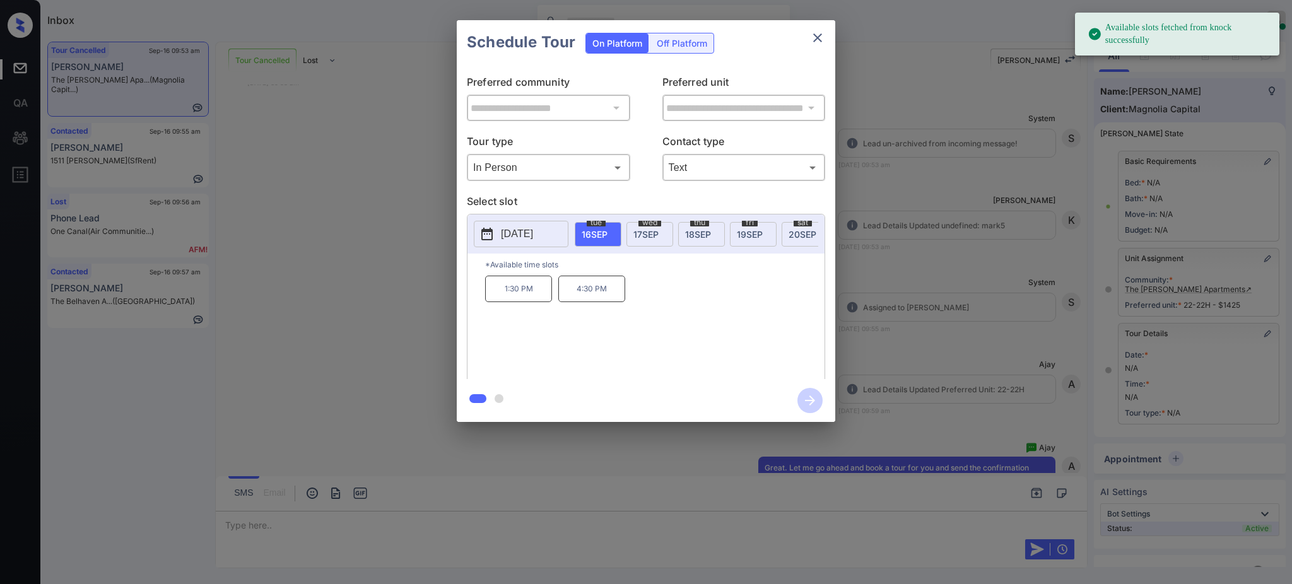
click at [591, 235] on span "16 SEP" at bounding box center [595, 234] width 26 height 11
click at [505, 298] on p "1:30 PM" at bounding box center [518, 289] width 67 height 27
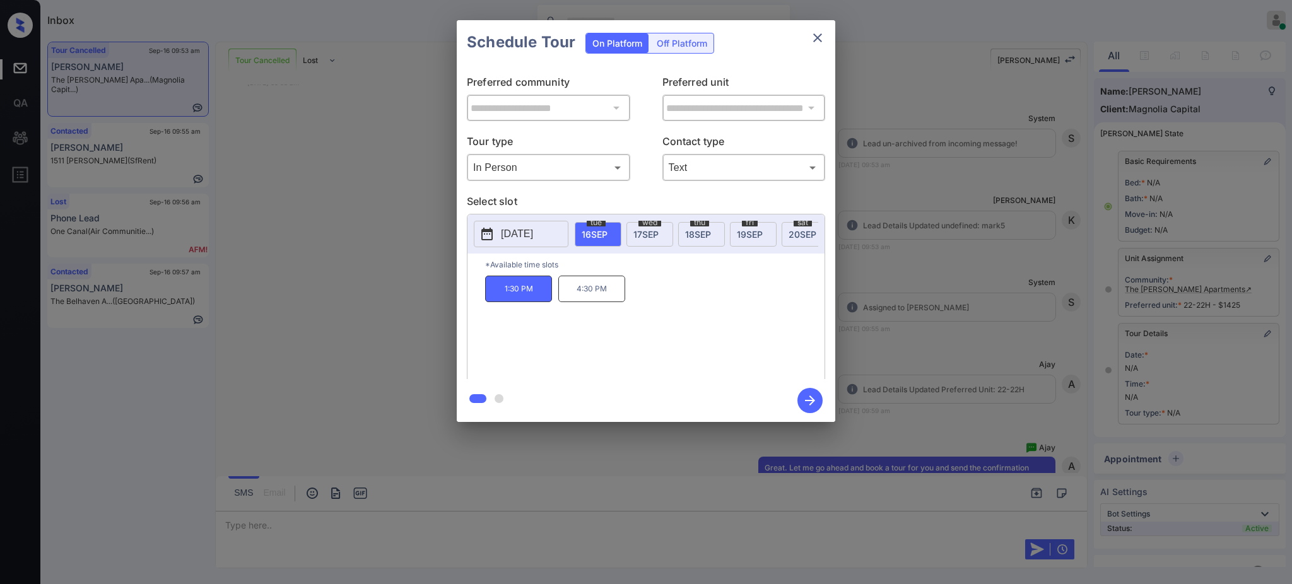
click at [800, 398] on icon "button" at bounding box center [810, 400] width 25 height 25
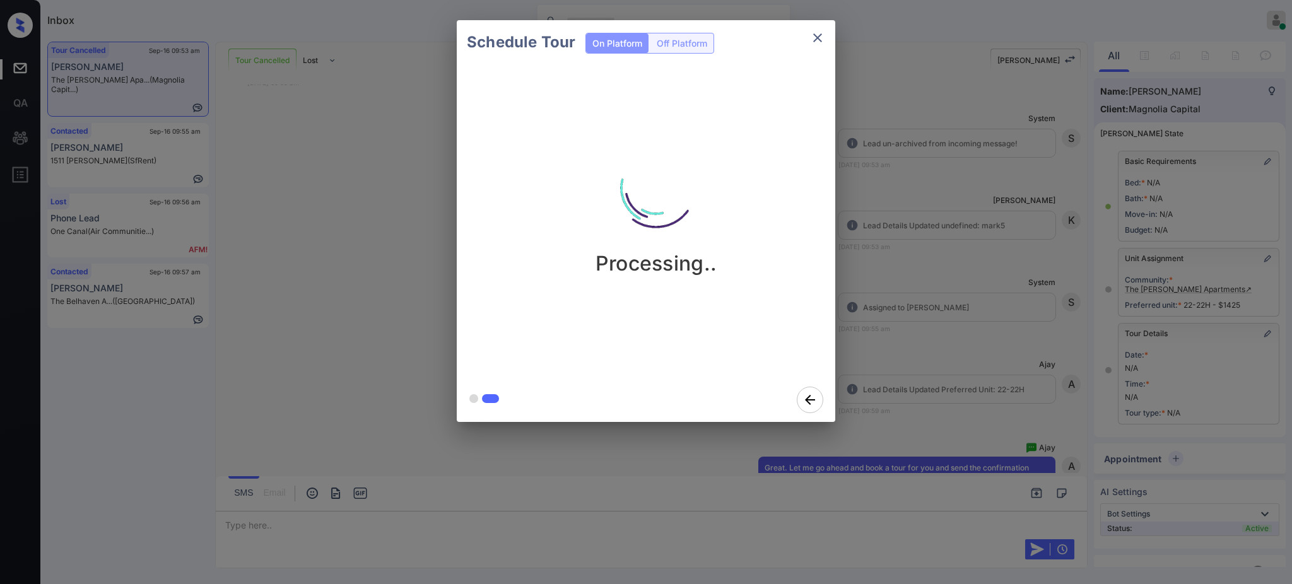
click at [935, 354] on div "Schedule Tour On Platform Off Platform Processing.." at bounding box center [646, 221] width 1292 height 442
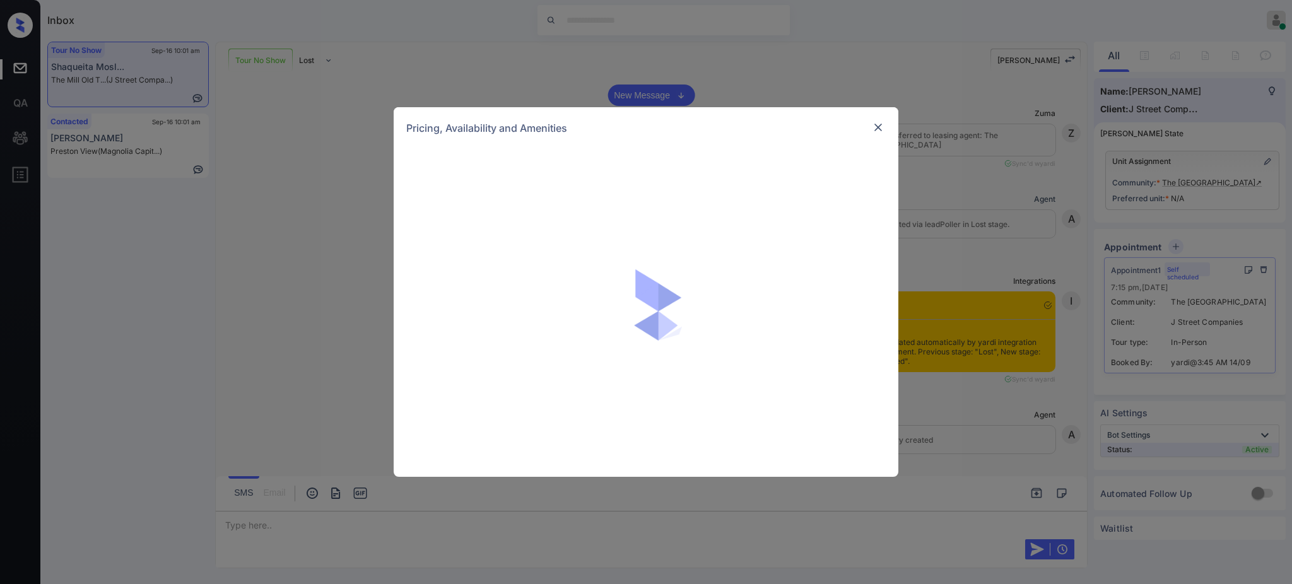
scroll to position [1966, 0]
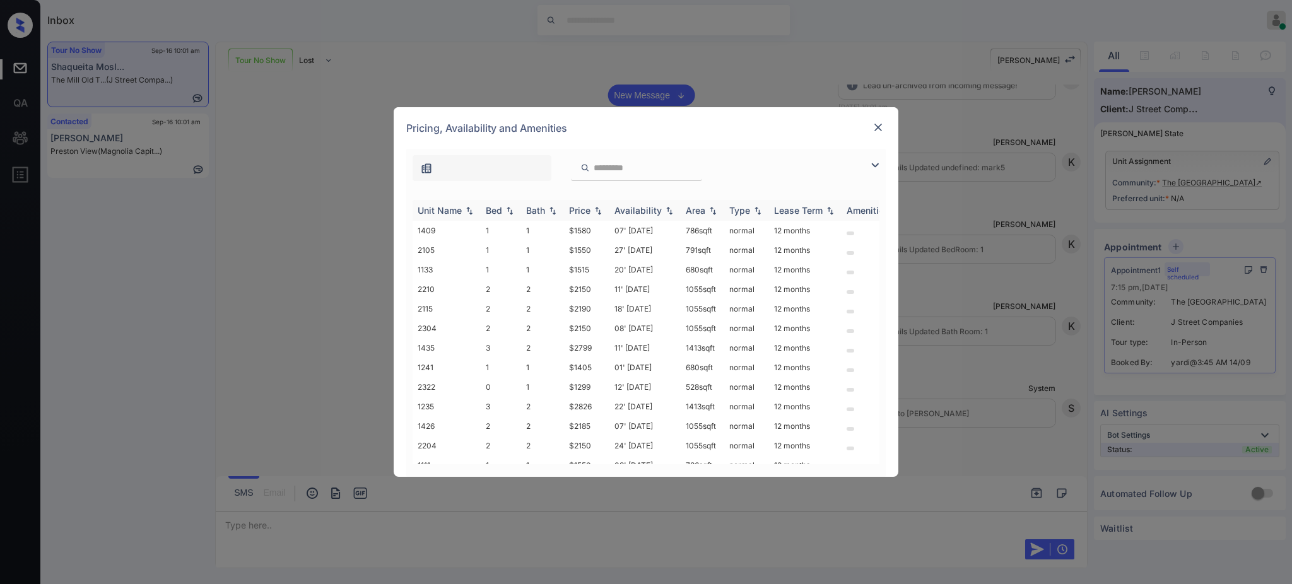
click at [495, 207] on div "Bed" at bounding box center [494, 210] width 16 height 11
click at [497, 209] on div "Bed" at bounding box center [494, 210] width 16 height 11
drag, startPoint x: 560, startPoint y: 366, endPoint x: 627, endPoint y: 365, distance: 66.9
click at [604, 366] on tr "2103 1 1 $1495 11' [DATE] 746 sqft normal 12 months" at bounding box center [742, 370] width 659 height 20
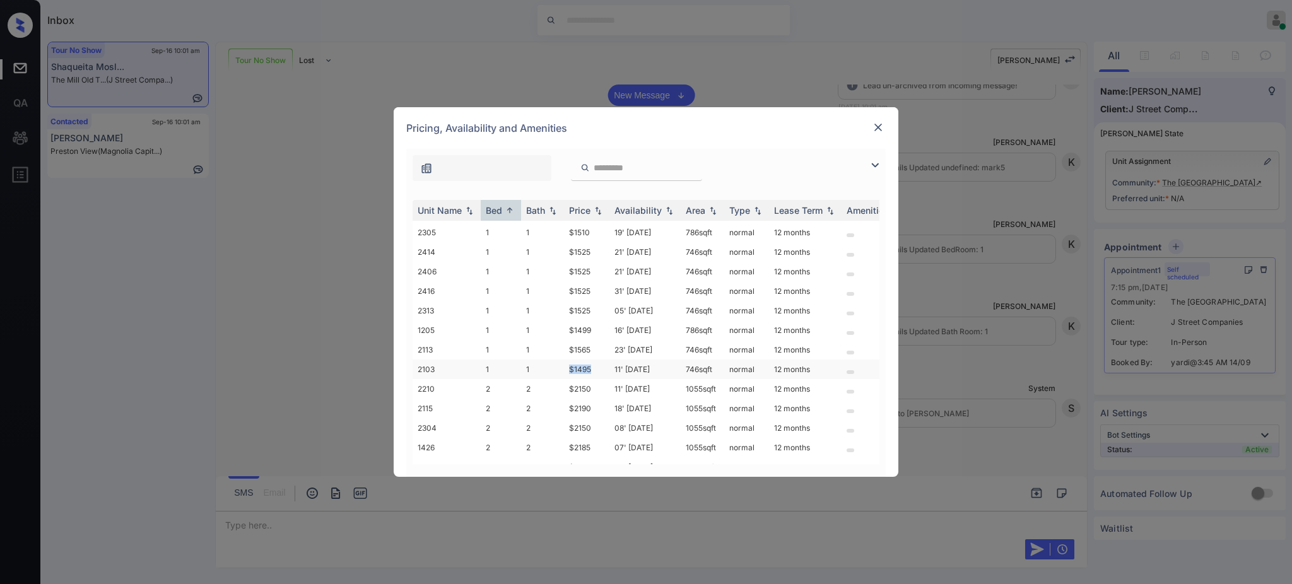
copy tr "$1495"
drag, startPoint x: 562, startPoint y: 328, endPoint x: 719, endPoint y: 319, distance: 158.0
click at [606, 330] on tr "1205 1 1 $1499 16' Jul 25 786 sqft normal 12 months" at bounding box center [742, 331] width 659 height 20
copy tr "$1499"
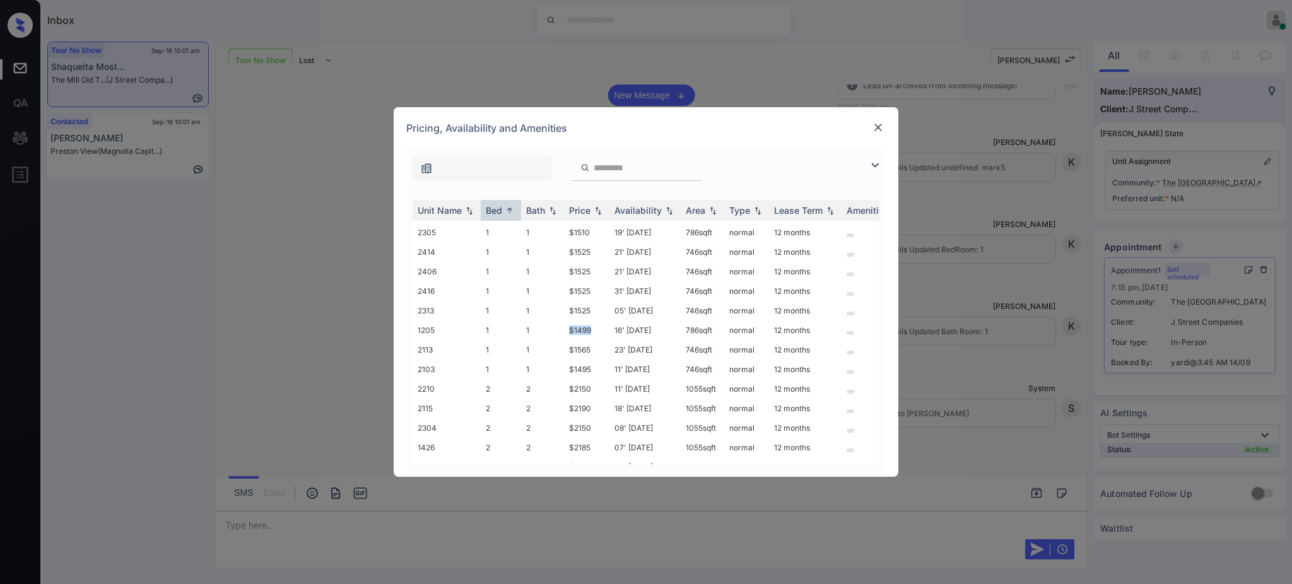
click at [881, 126] on img at bounding box center [878, 127] width 13 height 13
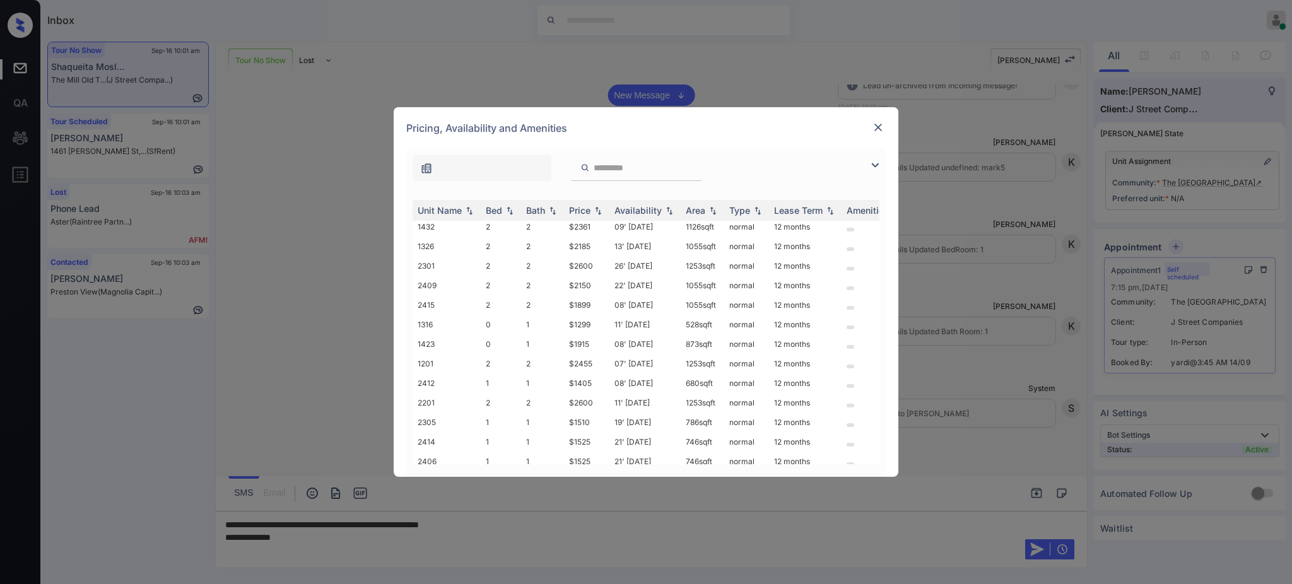
click at [879, 121] on img at bounding box center [878, 127] width 13 height 13
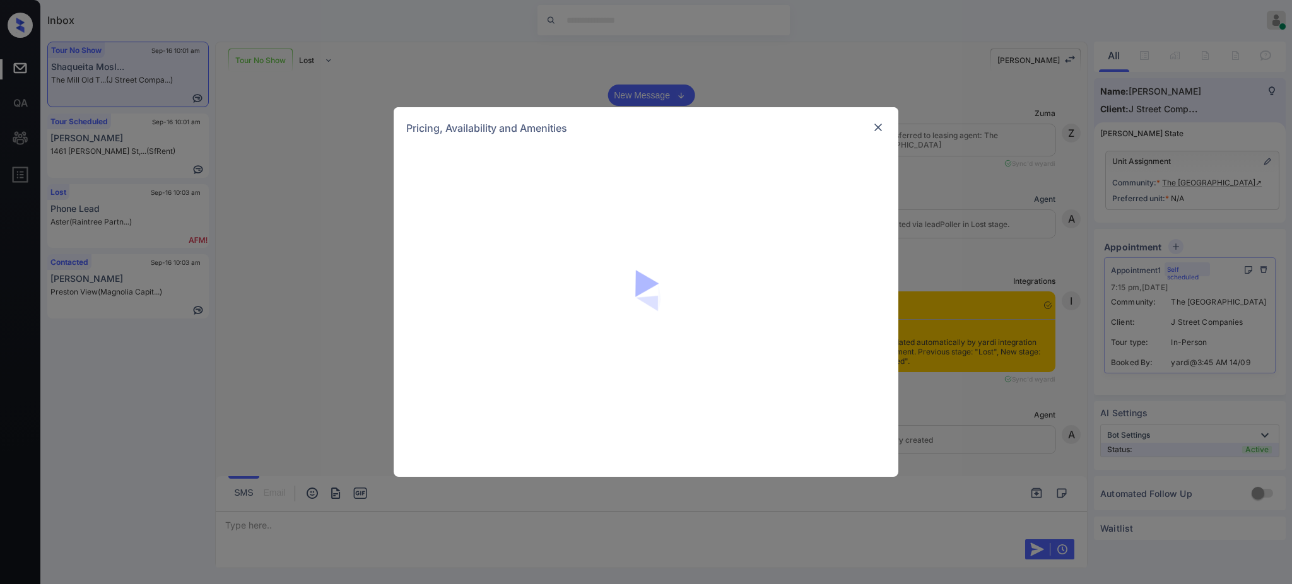
scroll to position [1461, 0]
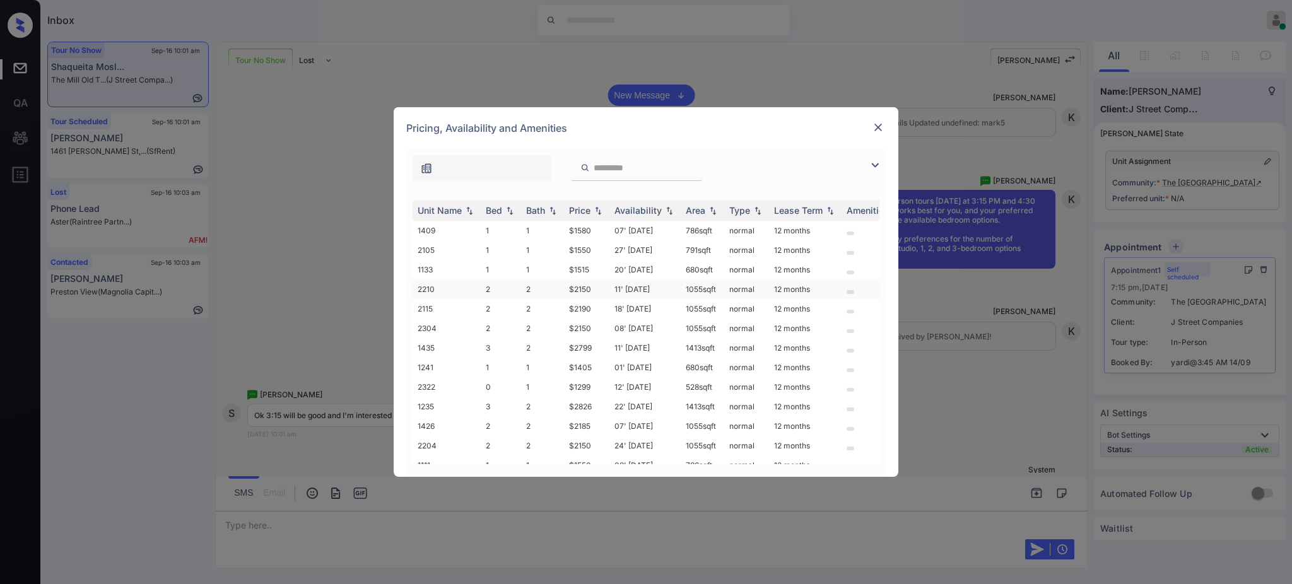
click at [533, 292] on td "2" at bounding box center [542, 290] width 43 height 20
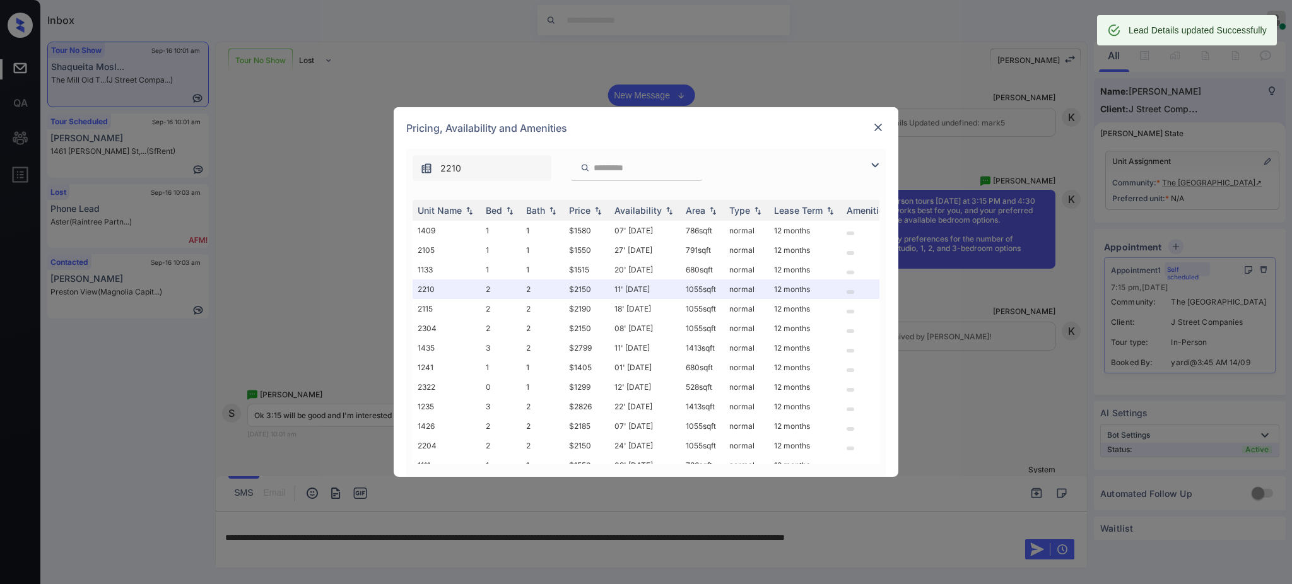
click at [878, 122] on img at bounding box center [878, 127] width 13 height 13
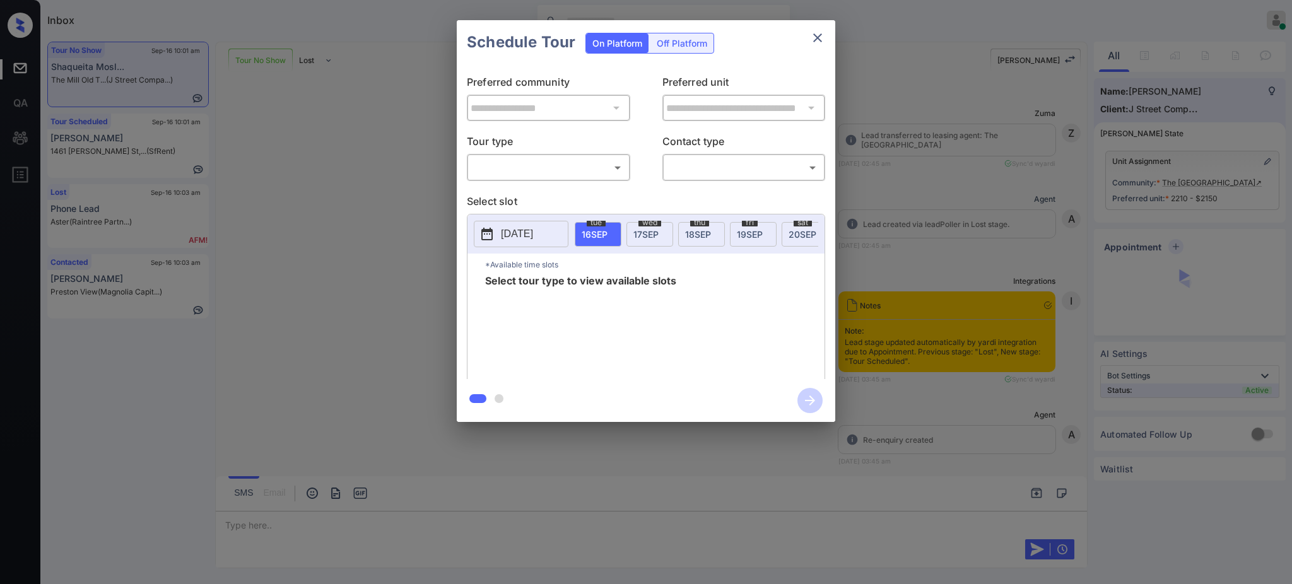
scroll to position [1629, 0]
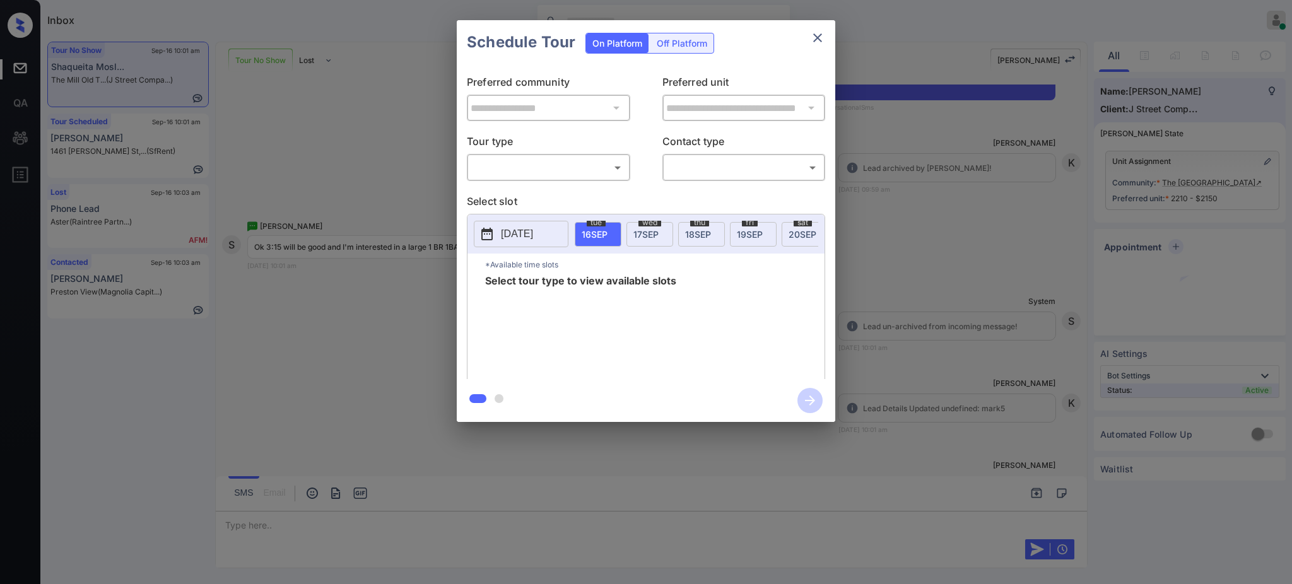
click at [532, 167] on body "Inbox [PERSON_NAME] Online Set yourself offline Set yourself on break Profile S…" at bounding box center [646, 292] width 1292 height 584
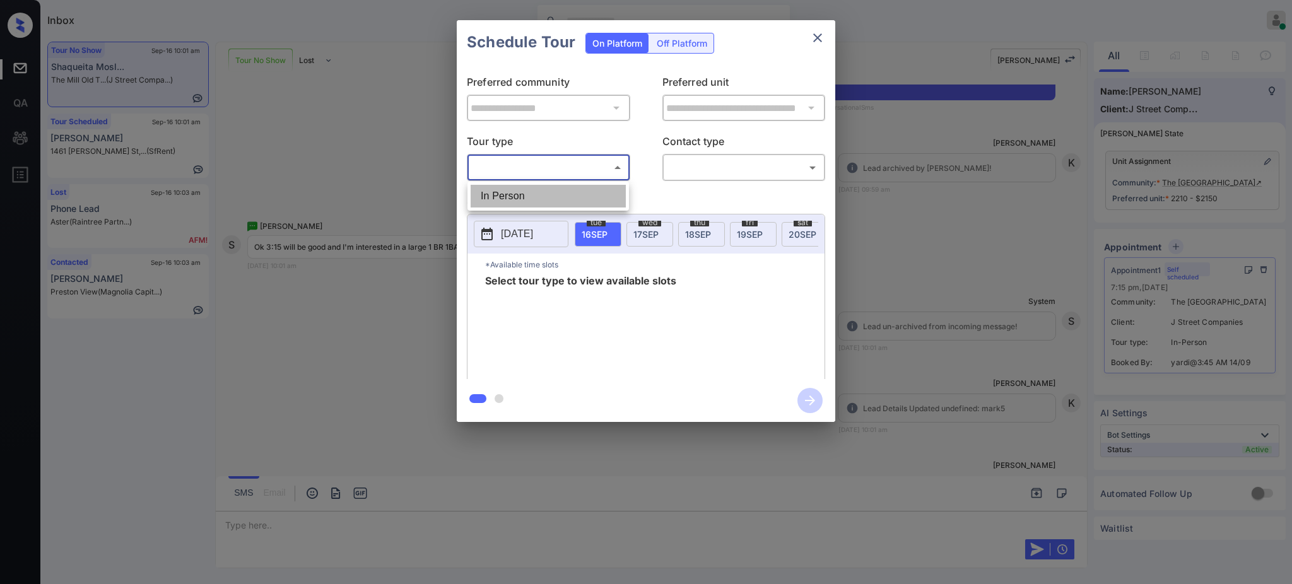
click at [526, 189] on li "In Person" at bounding box center [548, 196] width 155 height 23
type input "********"
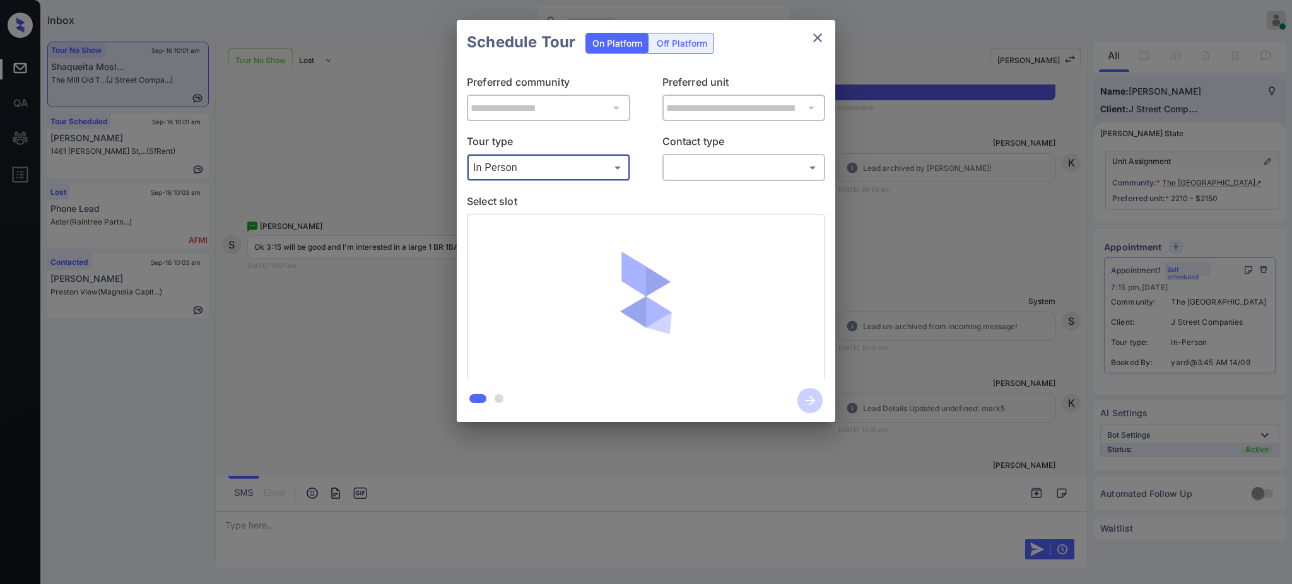
click at [687, 166] on body "Inbox Ajay Kumar Online Set yourself offline Set yourself on break Profile Swit…" at bounding box center [646, 292] width 1292 height 584
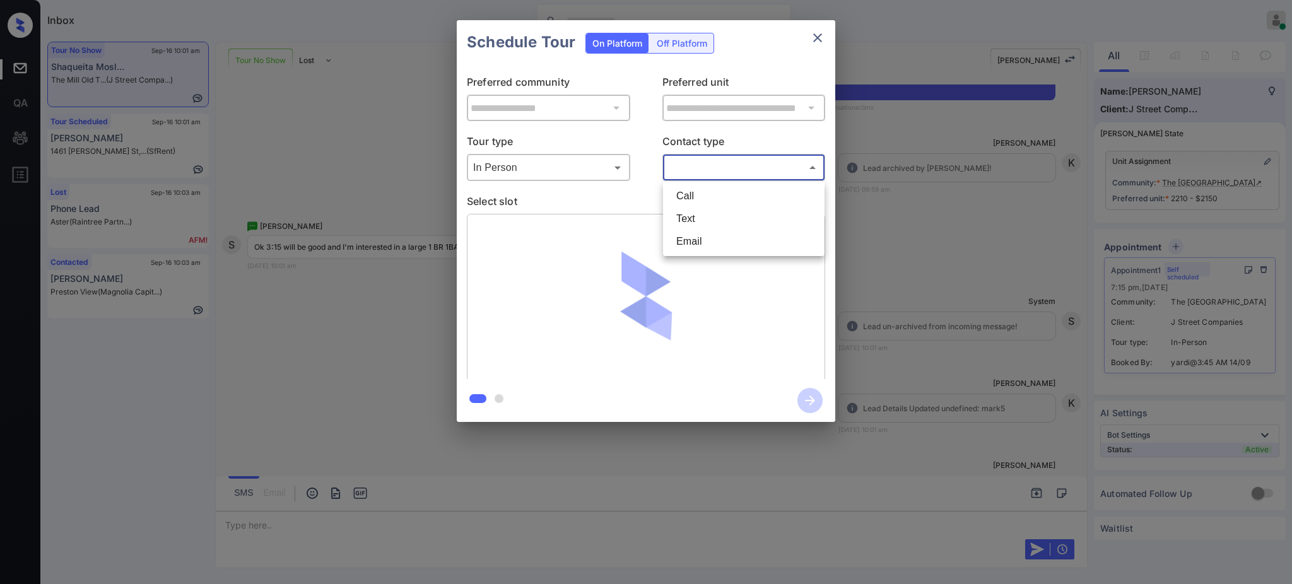
click at [688, 218] on li "Text" at bounding box center [743, 219] width 155 height 23
type input "****"
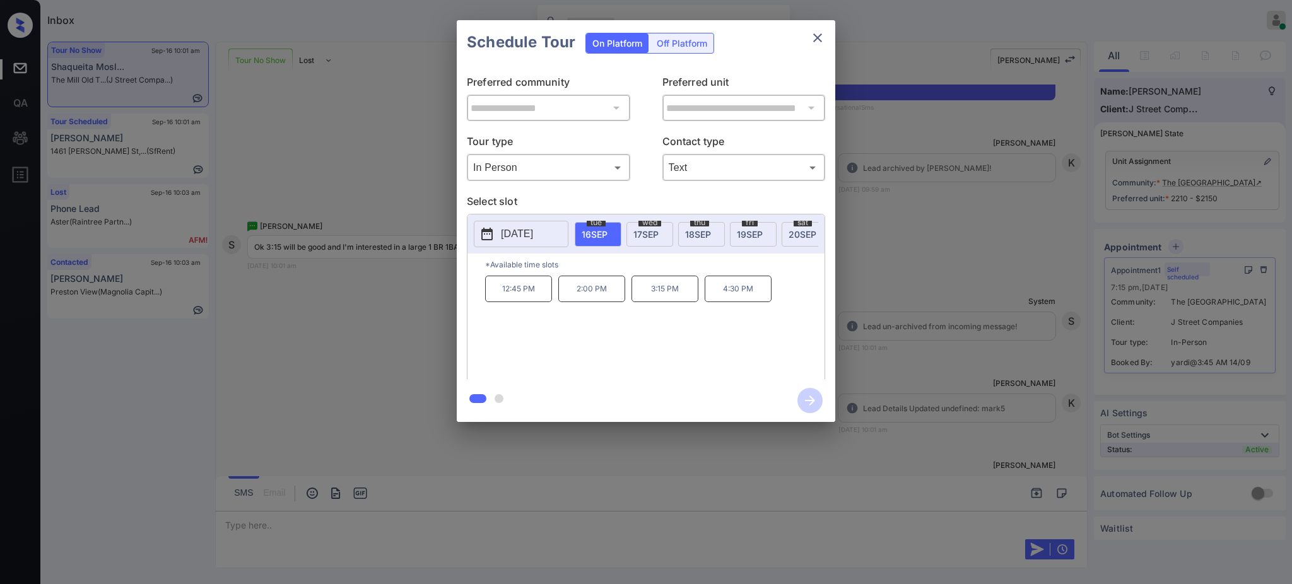
click at [602, 233] on span "16 SEP" at bounding box center [595, 234] width 26 height 11
click at [661, 297] on p "3:15 PM" at bounding box center [665, 289] width 67 height 27
click at [812, 392] on icon "button" at bounding box center [810, 400] width 25 height 25
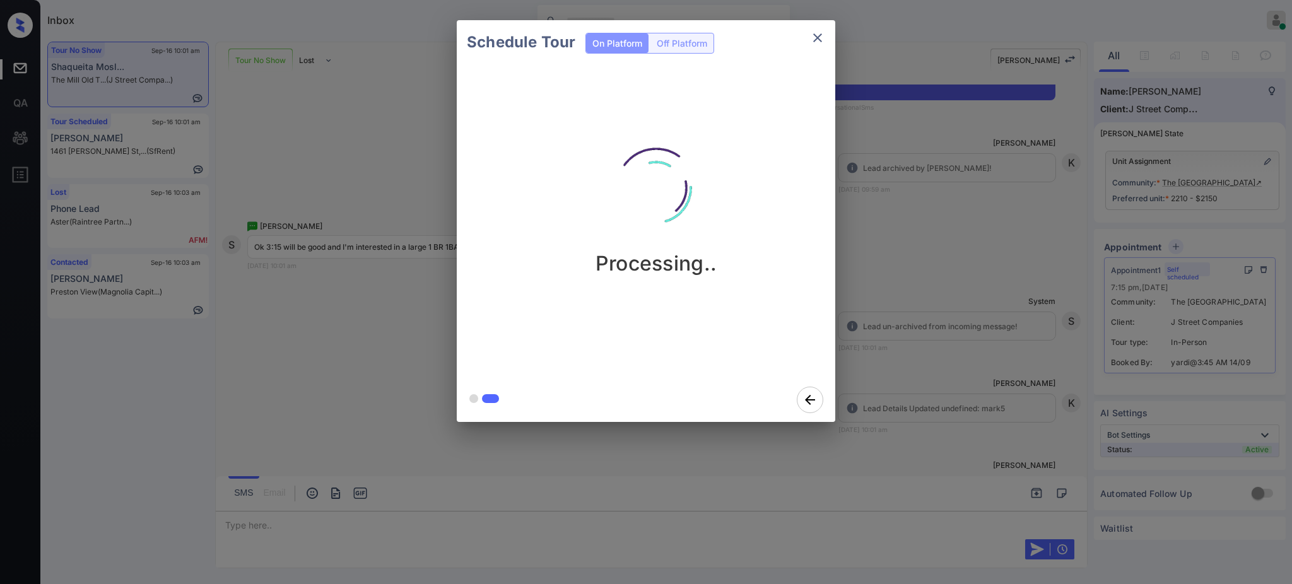
click at [929, 346] on div "Schedule Tour On Platform Off Platform Processing.." at bounding box center [646, 221] width 1292 height 442
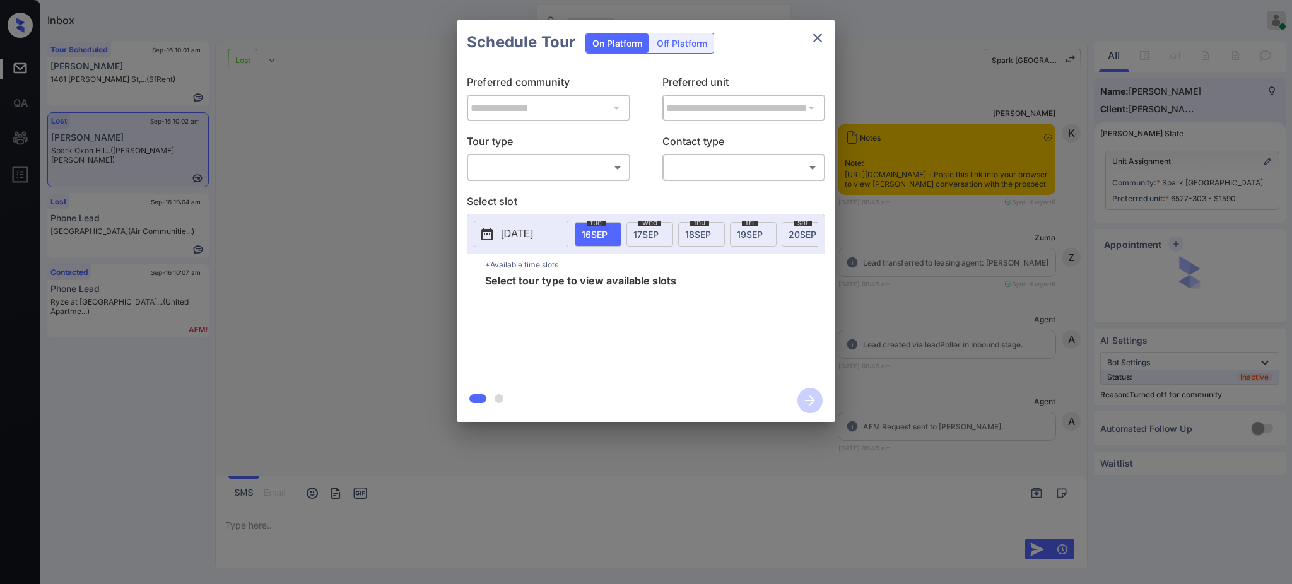
scroll to position [3455, 0]
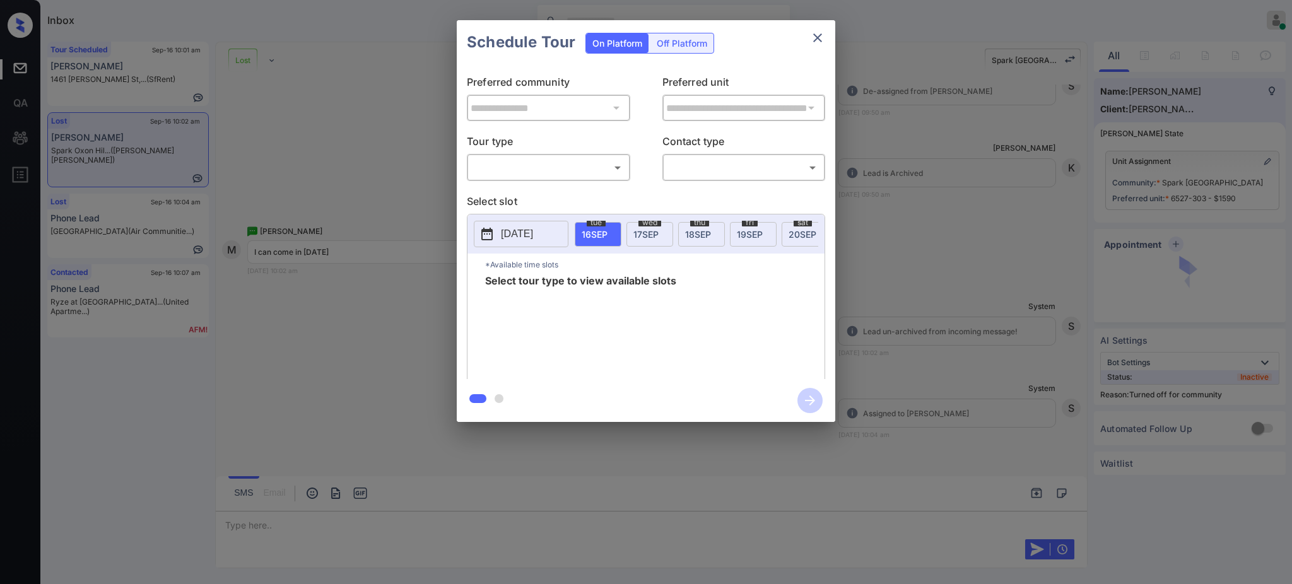
click at [543, 171] on body "Inbox Ajay Kumar Online Set yourself offline Set yourself on break Profile Swit…" at bounding box center [646, 292] width 1292 height 584
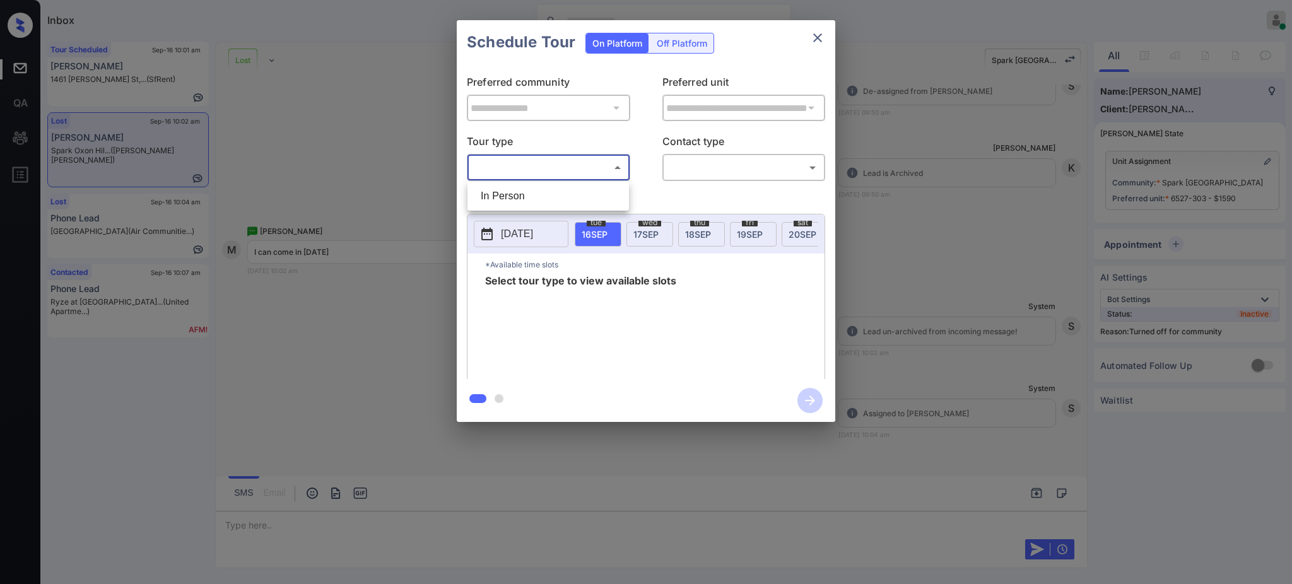
click at [527, 202] on li "In Person" at bounding box center [548, 196] width 155 height 23
type input "********"
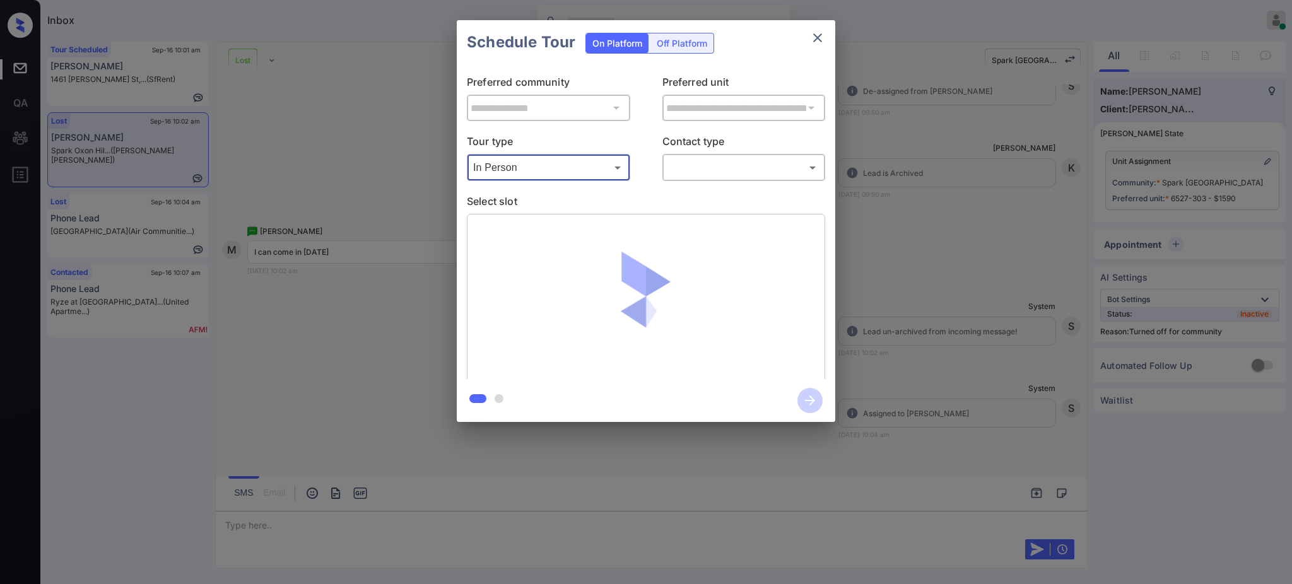
click at [679, 167] on body "Inbox Ajay Kumar Online Set yourself offline Set yourself on break Profile Swit…" at bounding box center [646, 292] width 1292 height 584
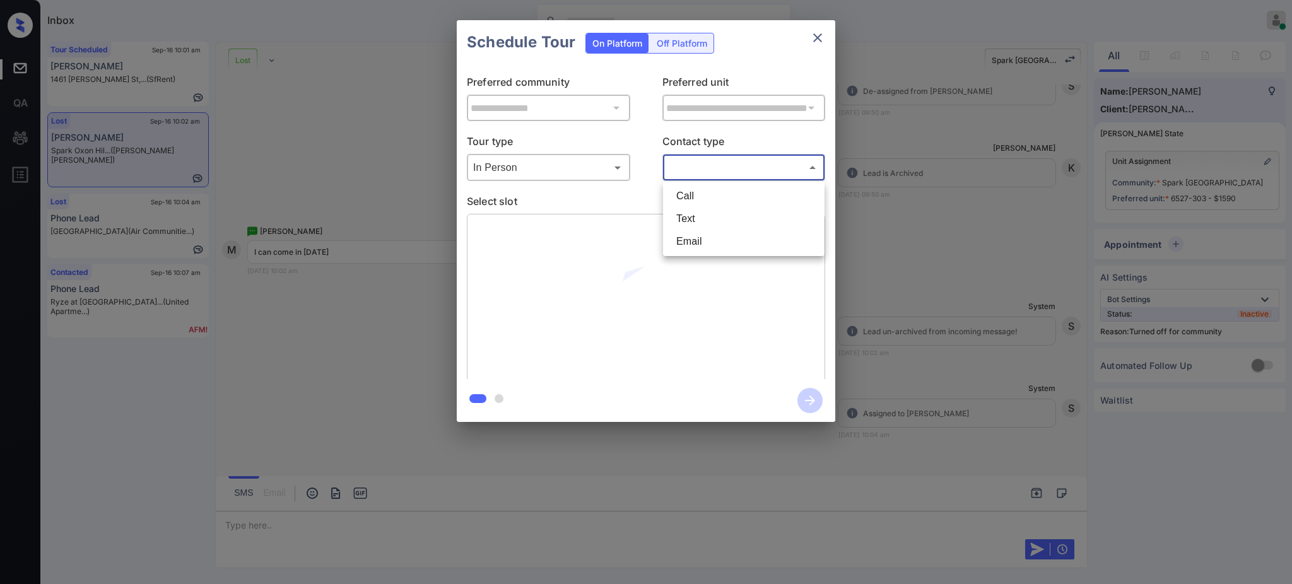
click at [694, 218] on li "Text" at bounding box center [743, 219] width 155 height 23
type input "****"
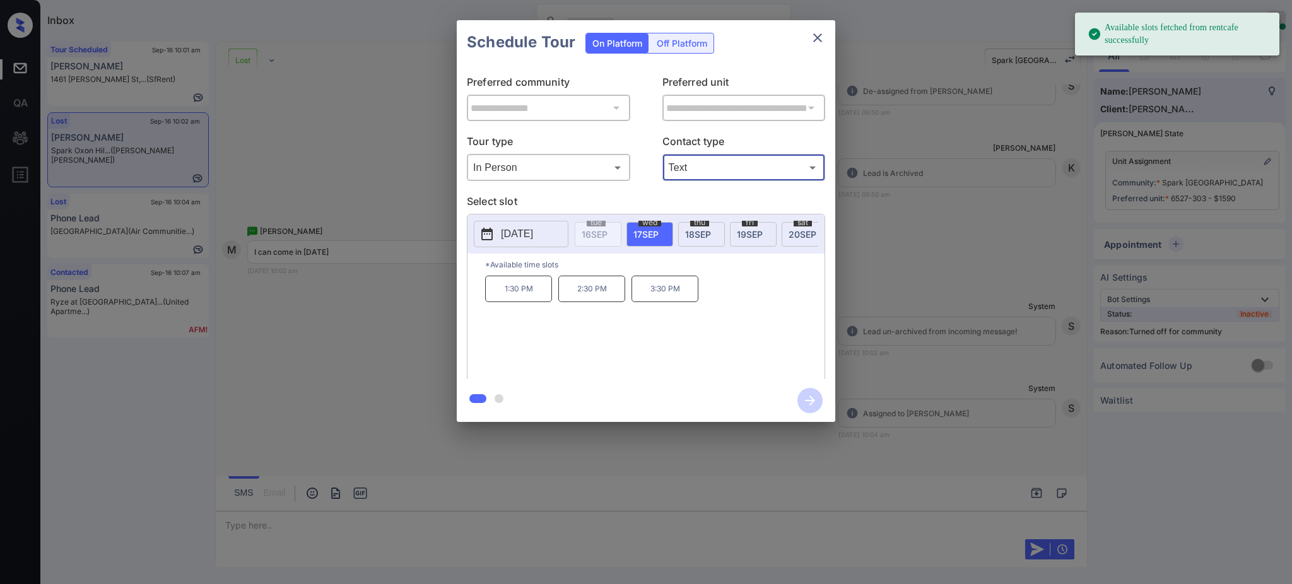
click at [533, 241] on p "[DATE]" at bounding box center [517, 234] width 32 height 15
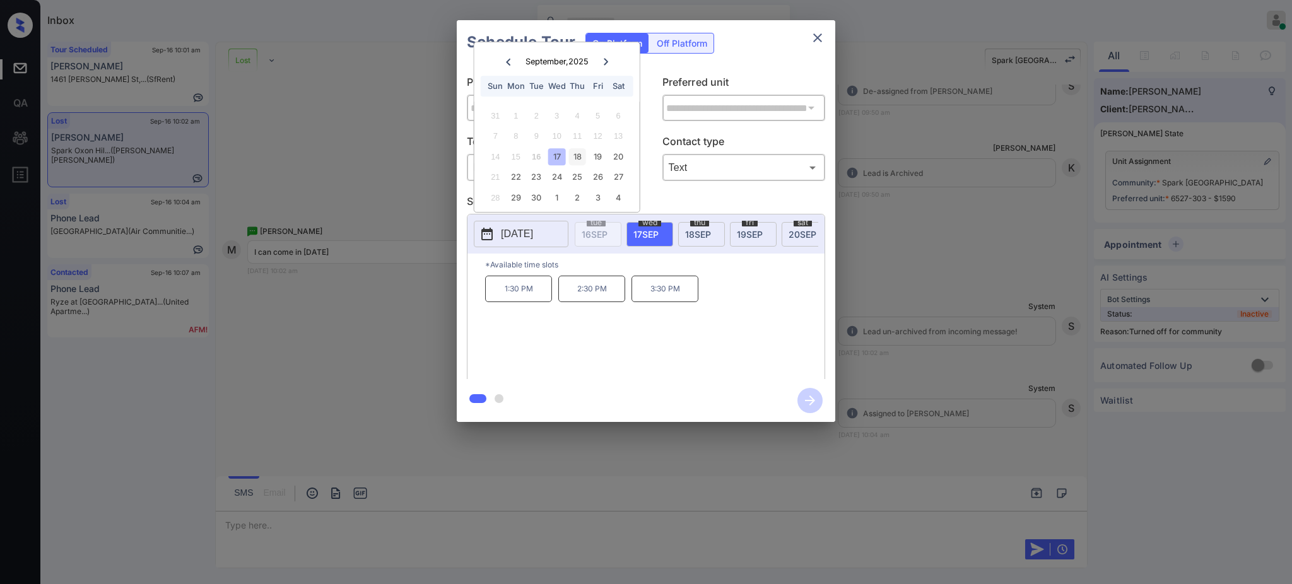
click at [581, 150] on div "18" at bounding box center [577, 156] width 17 height 17
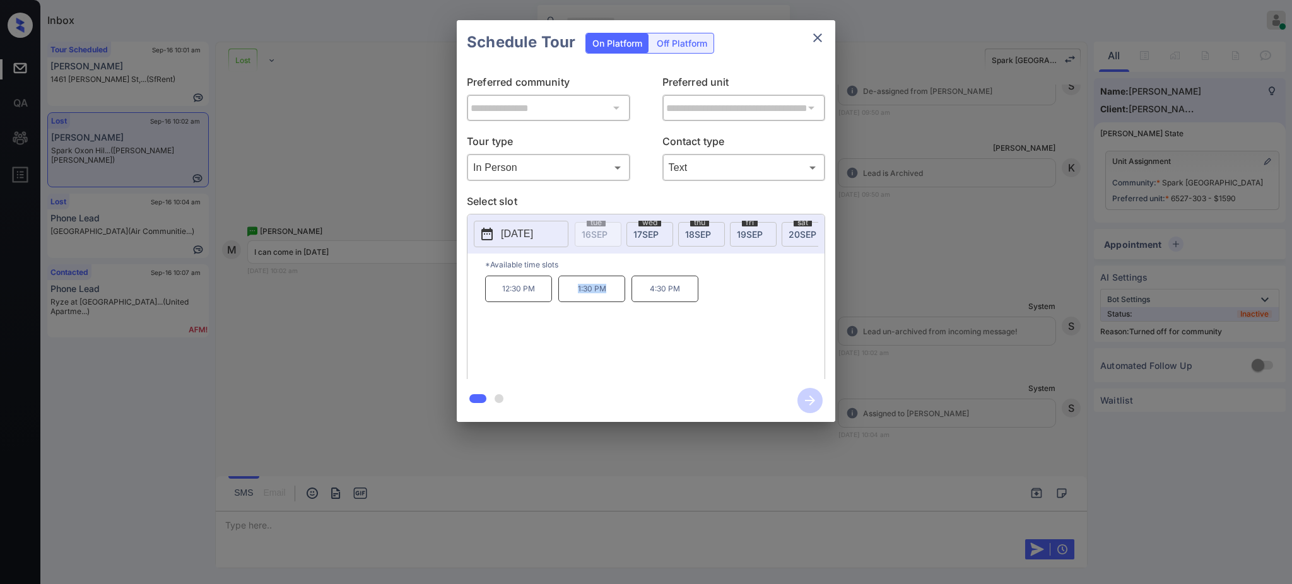
drag, startPoint x: 568, startPoint y: 297, endPoint x: 704, endPoint y: 150, distance: 200.5
click at [621, 300] on p "1:30 PM" at bounding box center [591, 289] width 67 height 27
copy p "1:30 PM"
click at [812, 40] on icon "close" at bounding box center [817, 37] width 15 height 15
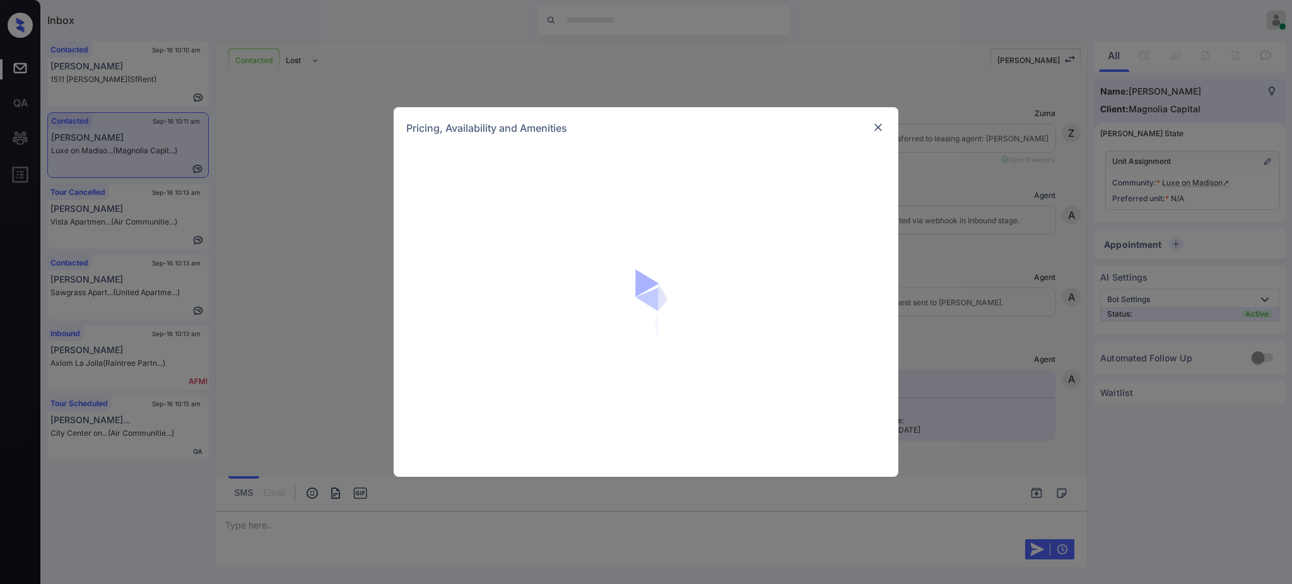
scroll to position [1262, 0]
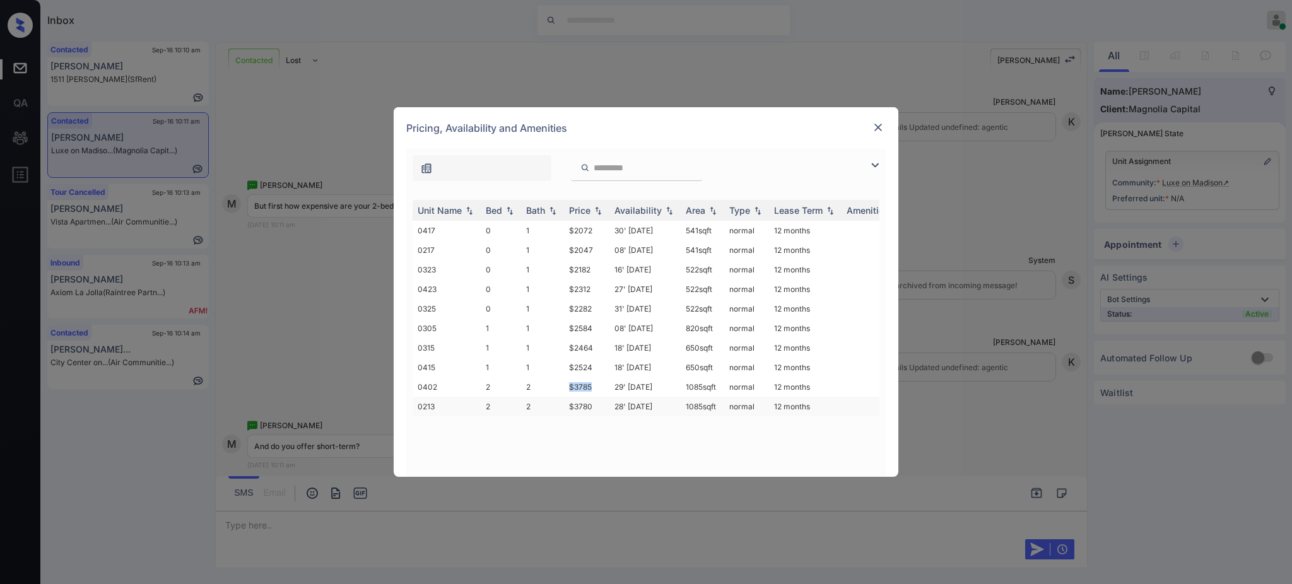
drag, startPoint x: 563, startPoint y: 385, endPoint x: 648, endPoint y: 413, distance: 89.0
click at [602, 387] on td "$3785" at bounding box center [586, 387] width 45 height 20
copy td "$3785"
click at [876, 126] on img at bounding box center [878, 127] width 13 height 13
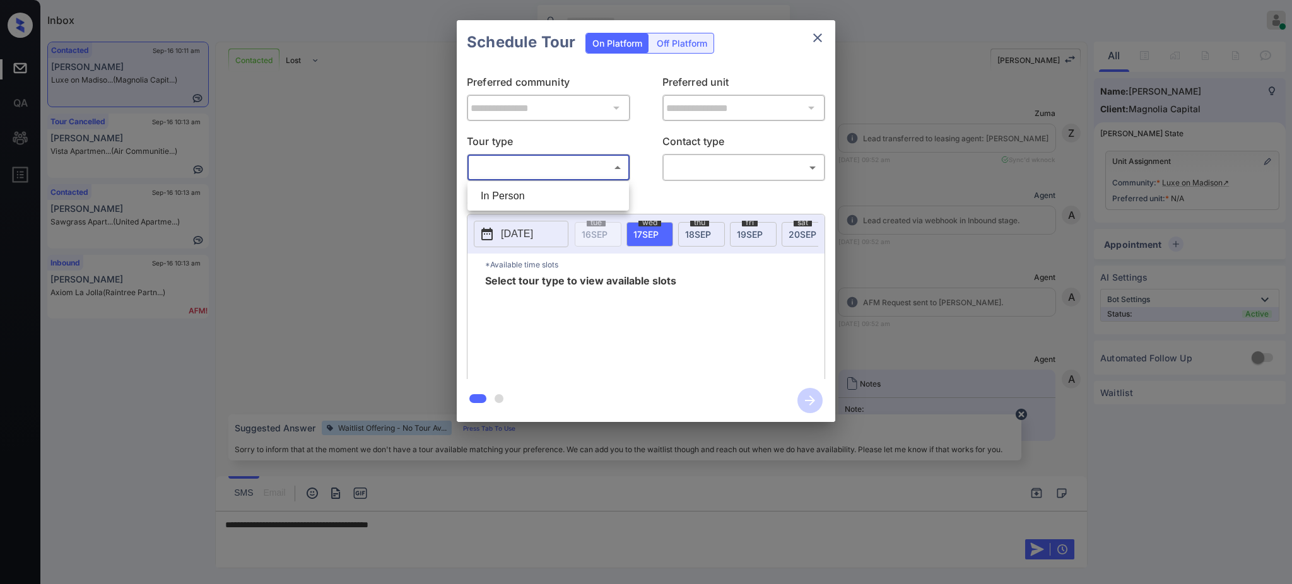
scroll to position [756, 0]
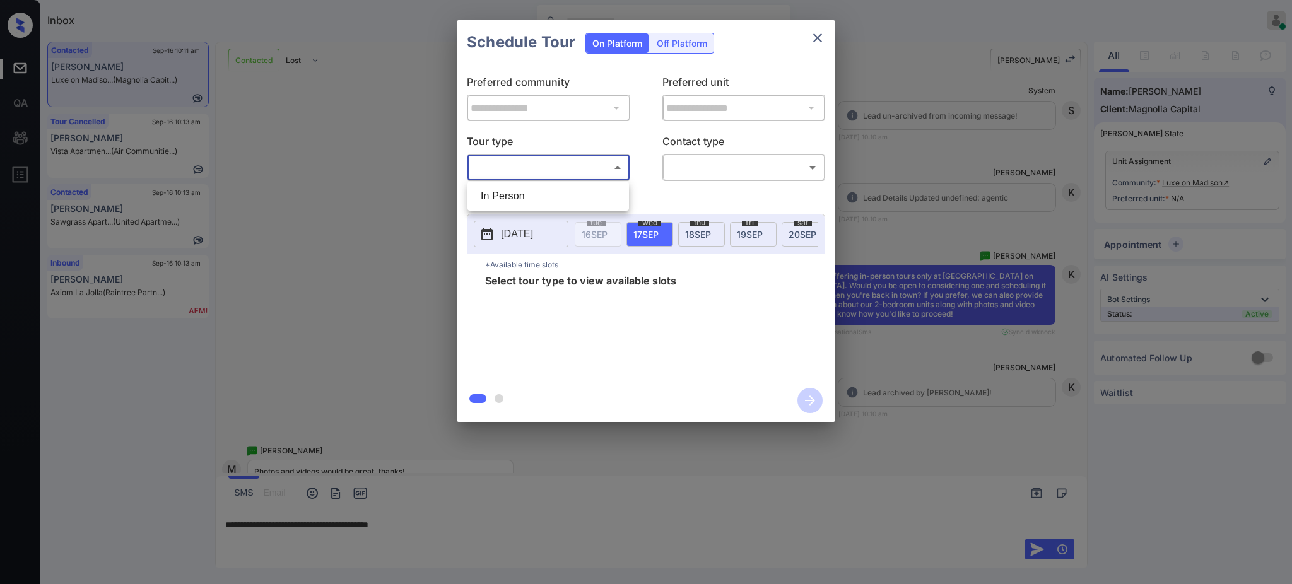
click at [822, 34] on div at bounding box center [646, 292] width 1292 height 584
click at [812, 35] on icon "close" at bounding box center [817, 37] width 15 height 15
